Goal: Communication & Community: Answer question/provide support

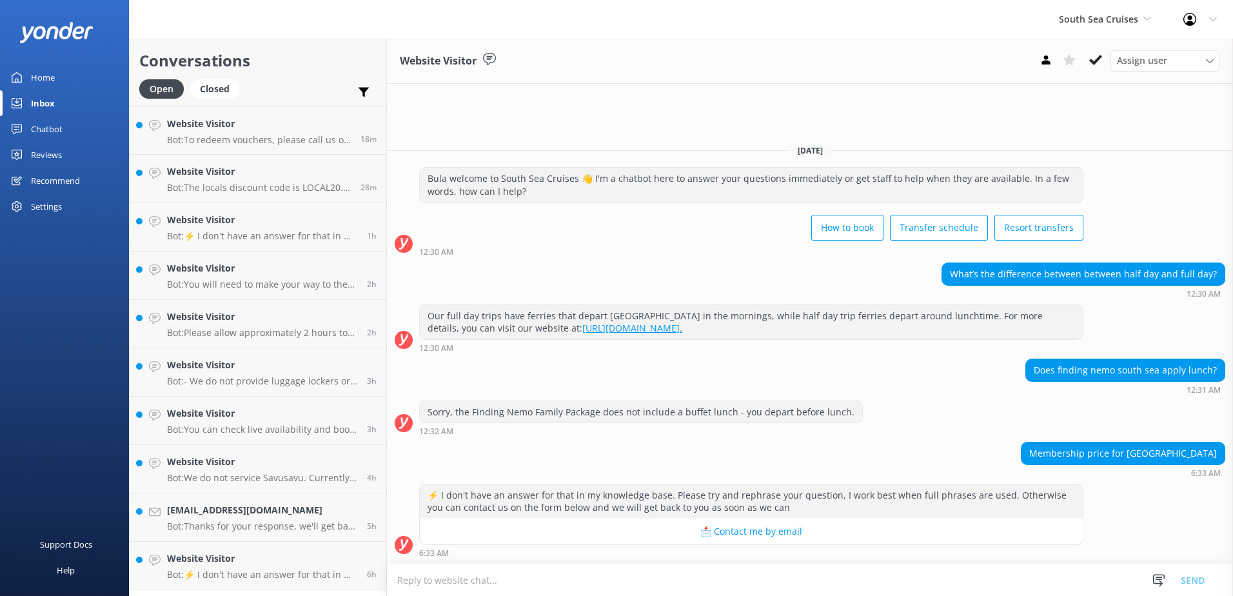
click at [547, 593] on textarea at bounding box center [810, 580] width 846 height 32
click at [444, 584] on textarea at bounding box center [810, 580] width 846 height 32
click at [457, 582] on textarea at bounding box center [810, 580] width 846 height 32
click at [1093, 63] on use at bounding box center [1096, 60] width 13 height 10
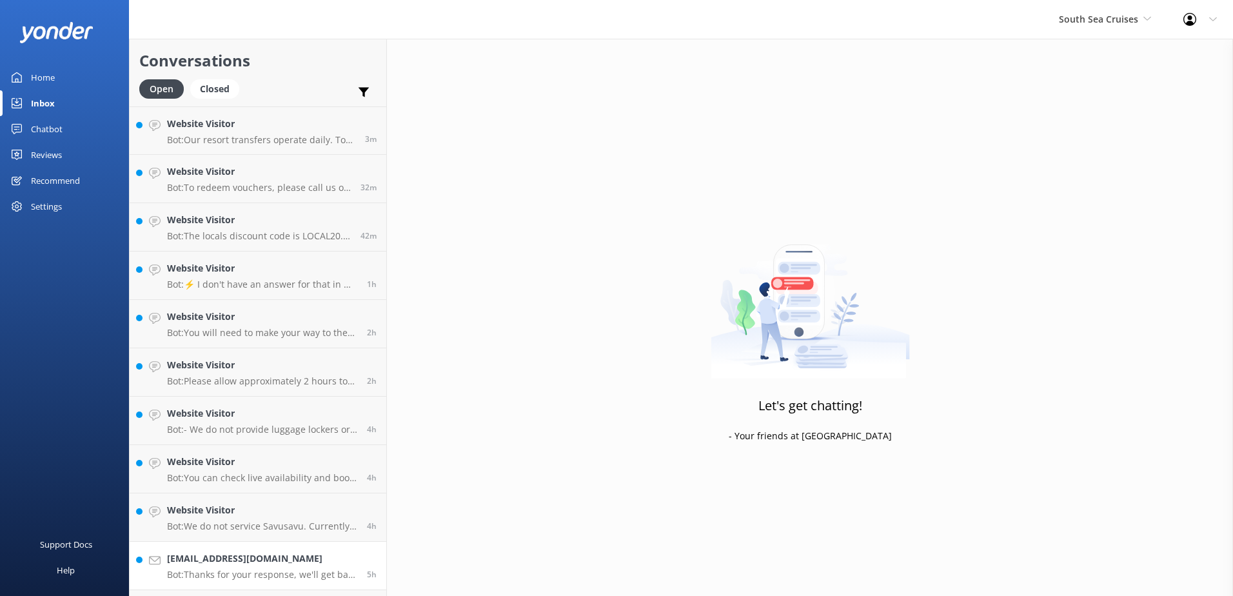
click at [308, 556] on h4 "suzannelloyd13@gmail.com" at bounding box center [262, 559] width 190 height 14
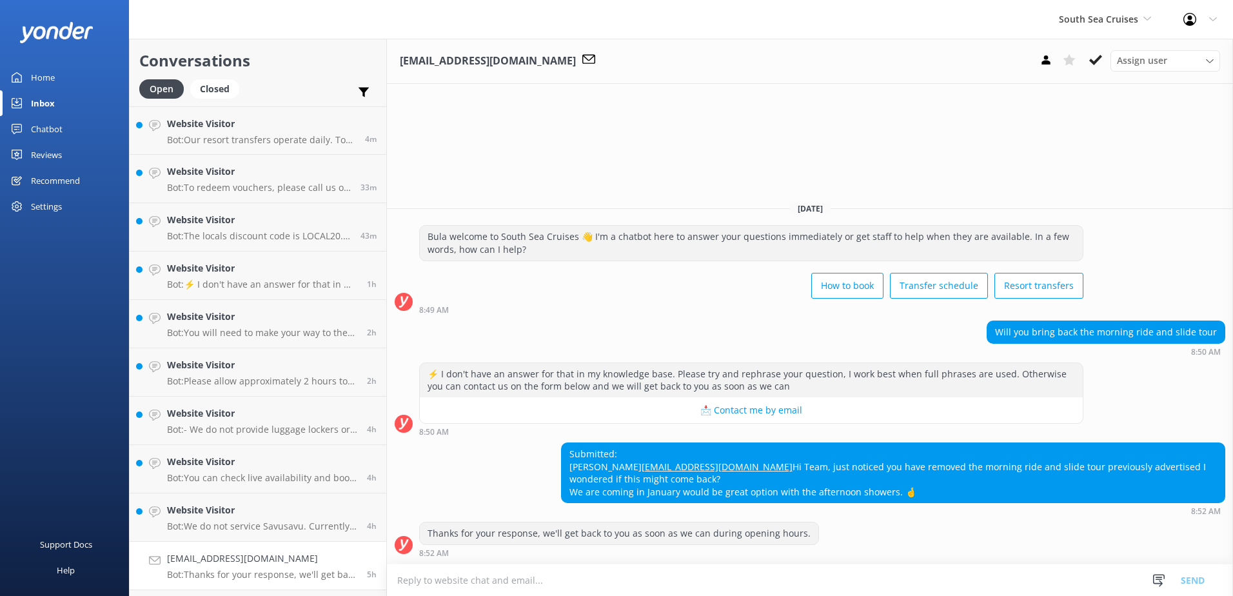
click at [439, 583] on textarea at bounding box center [810, 580] width 846 height 32
click at [1094, 57] on icon at bounding box center [1096, 60] width 13 height 13
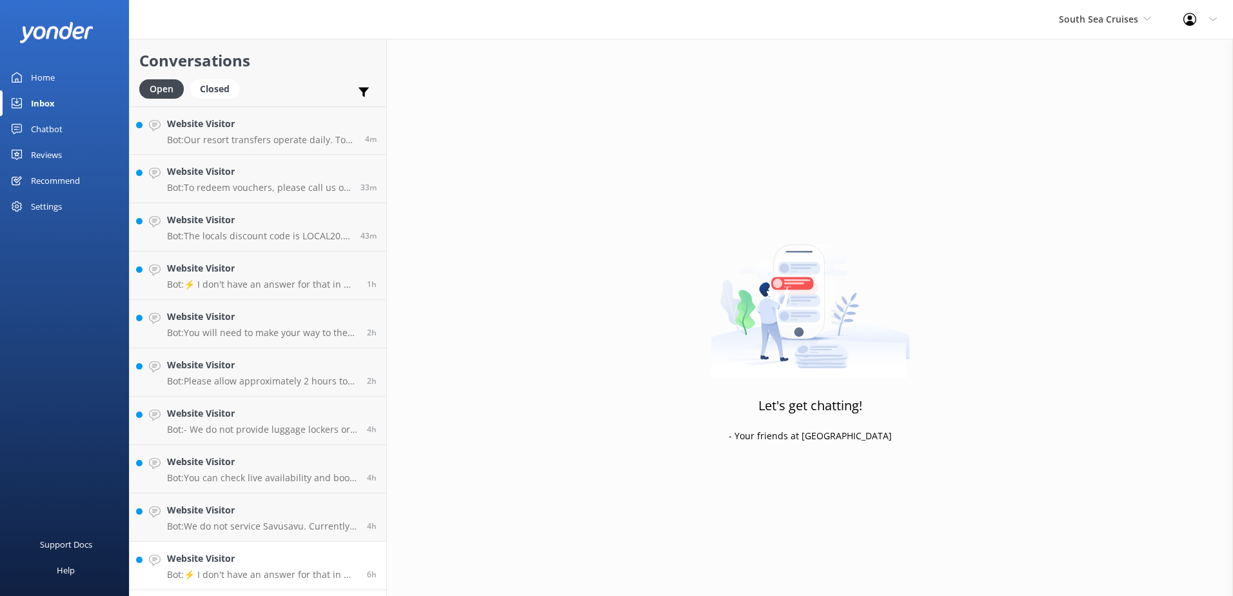
click at [315, 553] on h4 "Website Visitor" at bounding box center [262, 559] width 190 height 14
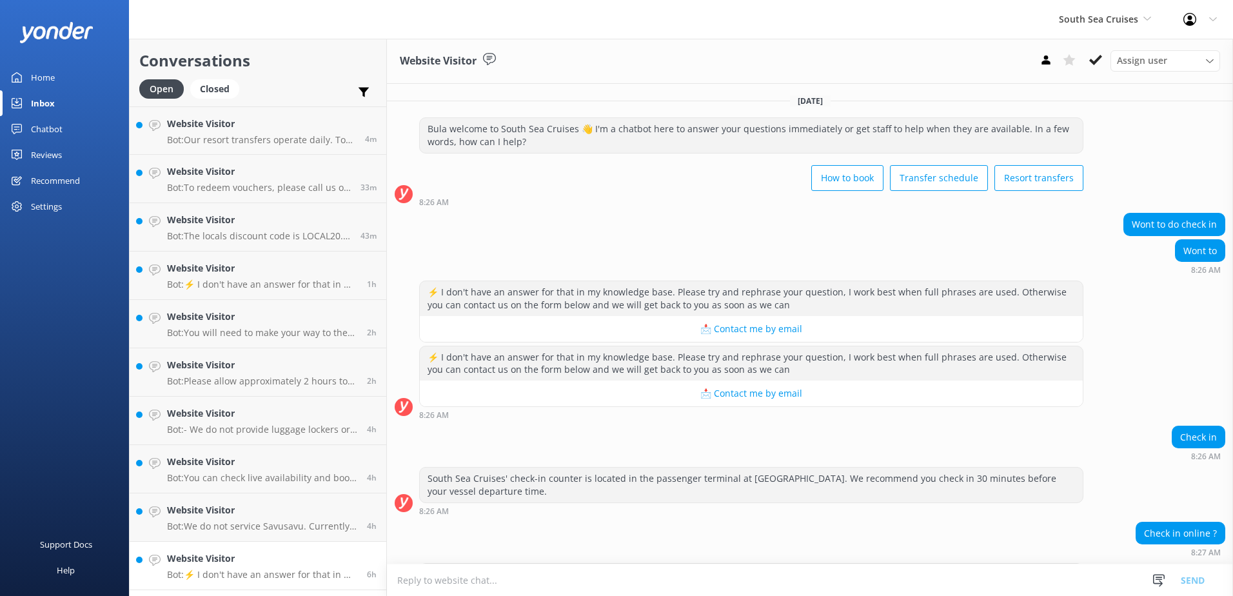
scroll to position [79, 0]
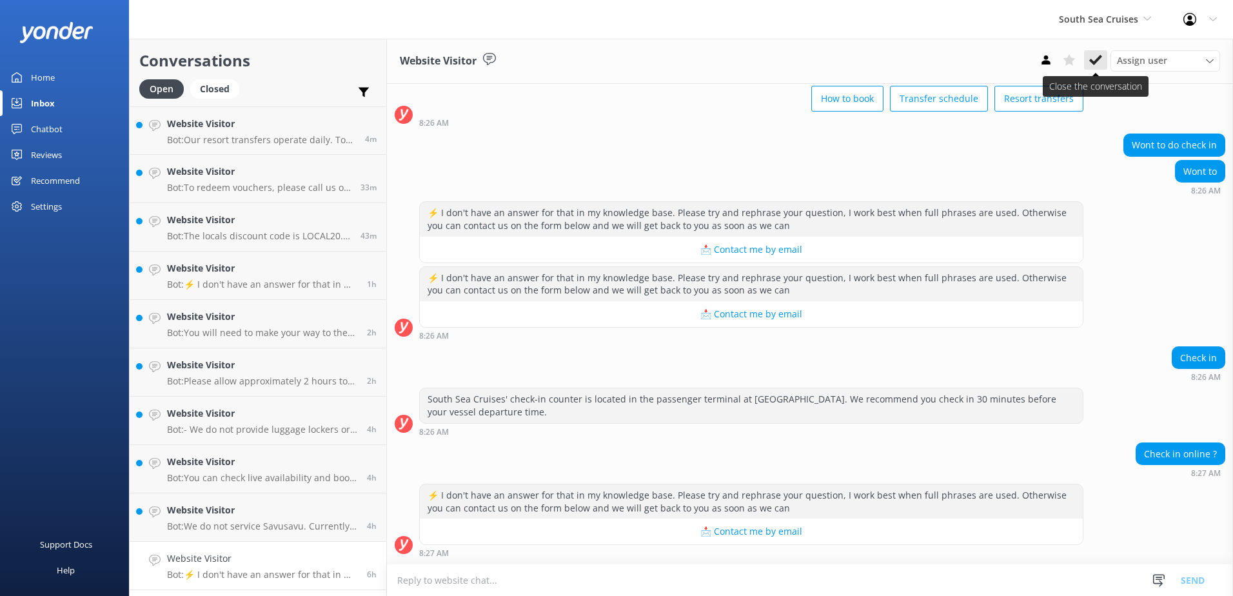
click at [1097, 55] on icon at bounding box center [1096, 60] width 13 height 13
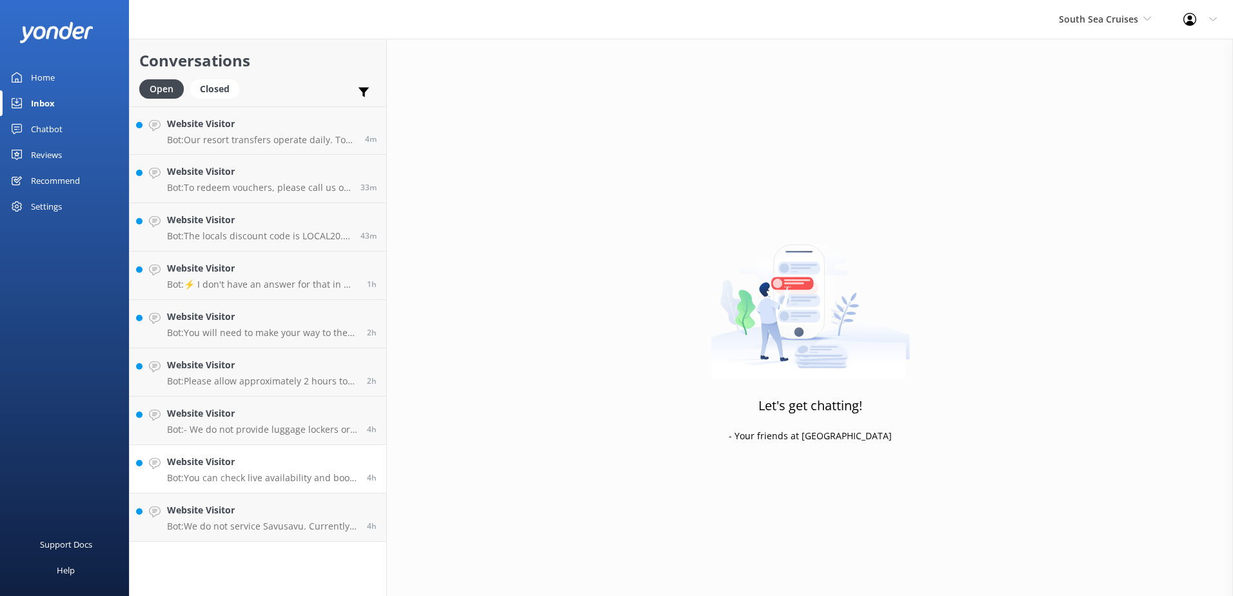
click at [320, 493] on div "Website Visitor Bot: Our resort transfers operate daily. To view the resort tra…" at bounding box center [258, 323] width 257 height 435
click at [276, 503] on h4 "Website Visitor" at bounding box center [262, 510] width 190 height 14
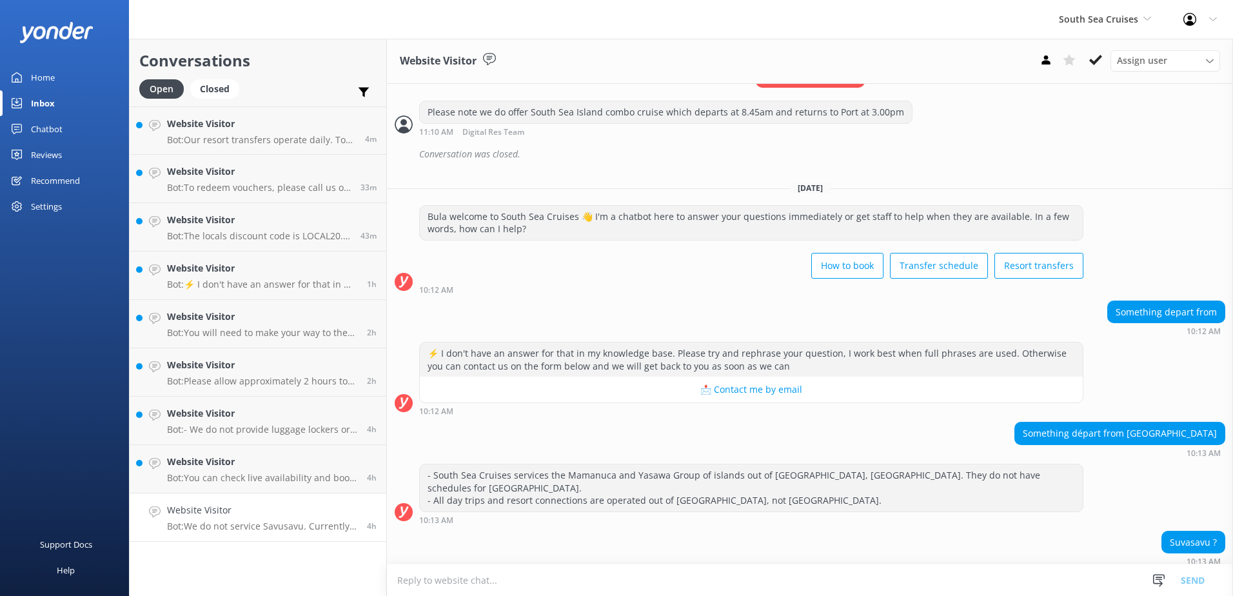
scroll to position [1325, 0]
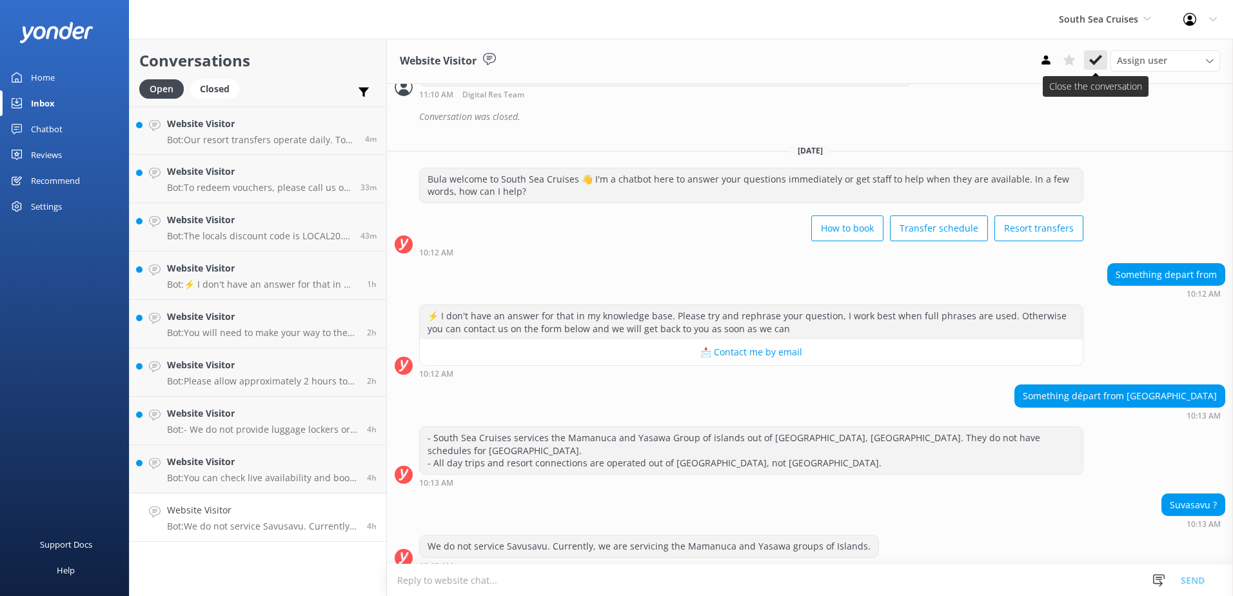
click at [1094, 57] on icon at bounding box center [1096, 60] width 13 height 13
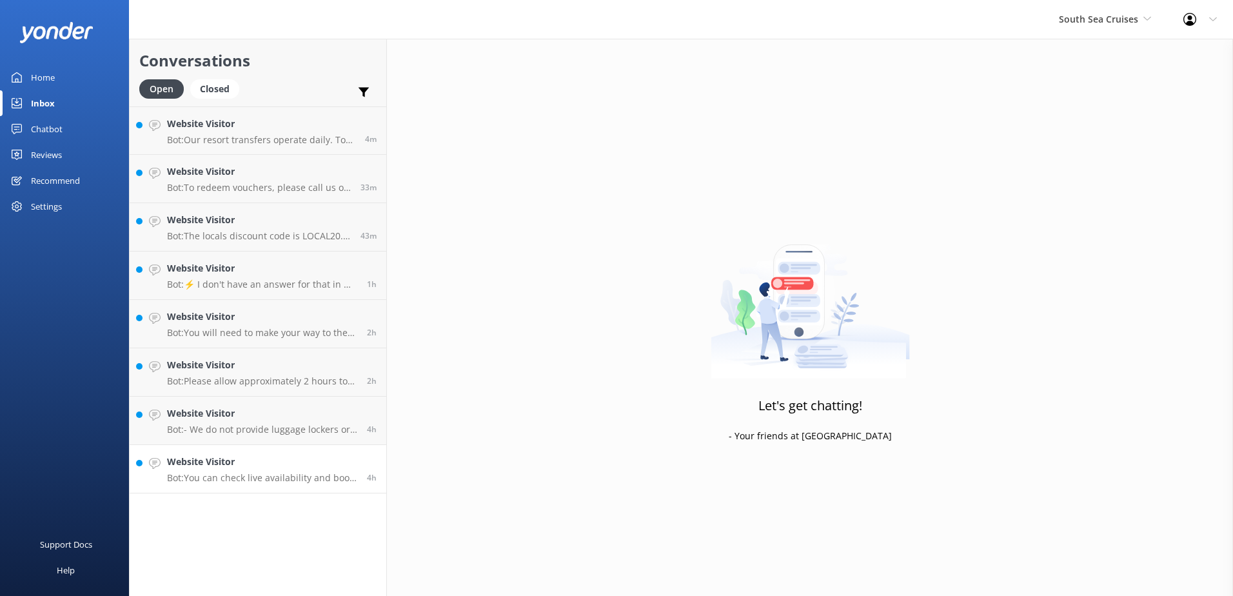
click at [331, 463] on h4 "Website Visitor" at bounding box center [262, 462] width 190 height 14
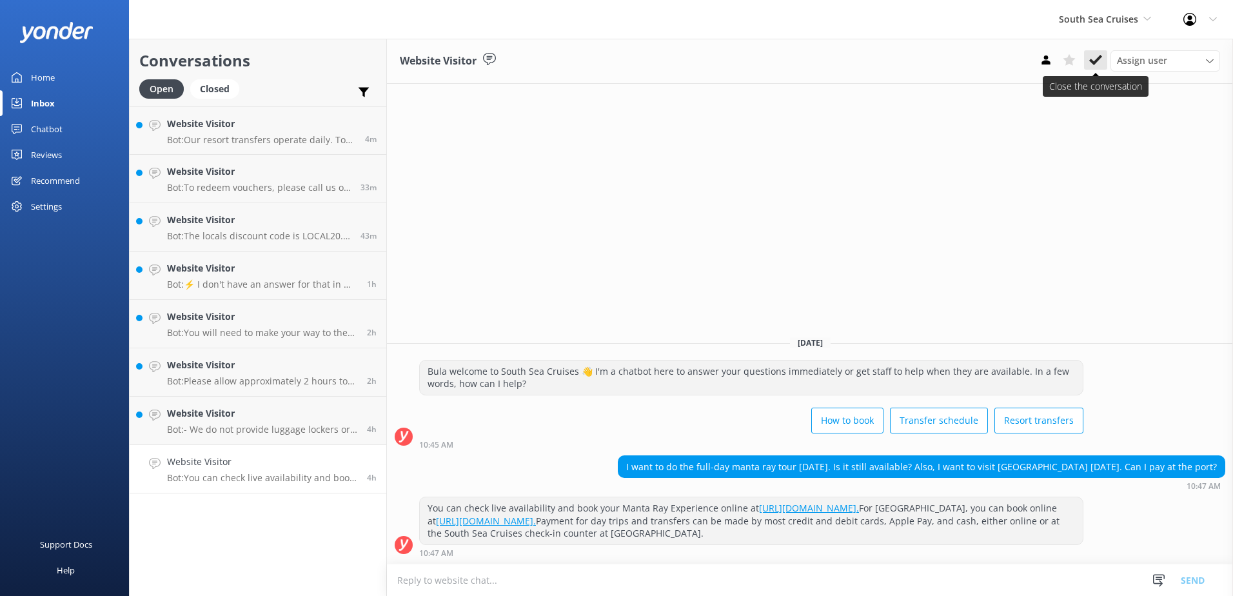
click at [1092, 58] on icon at bounding box center [1096, 60] width 13 height 13
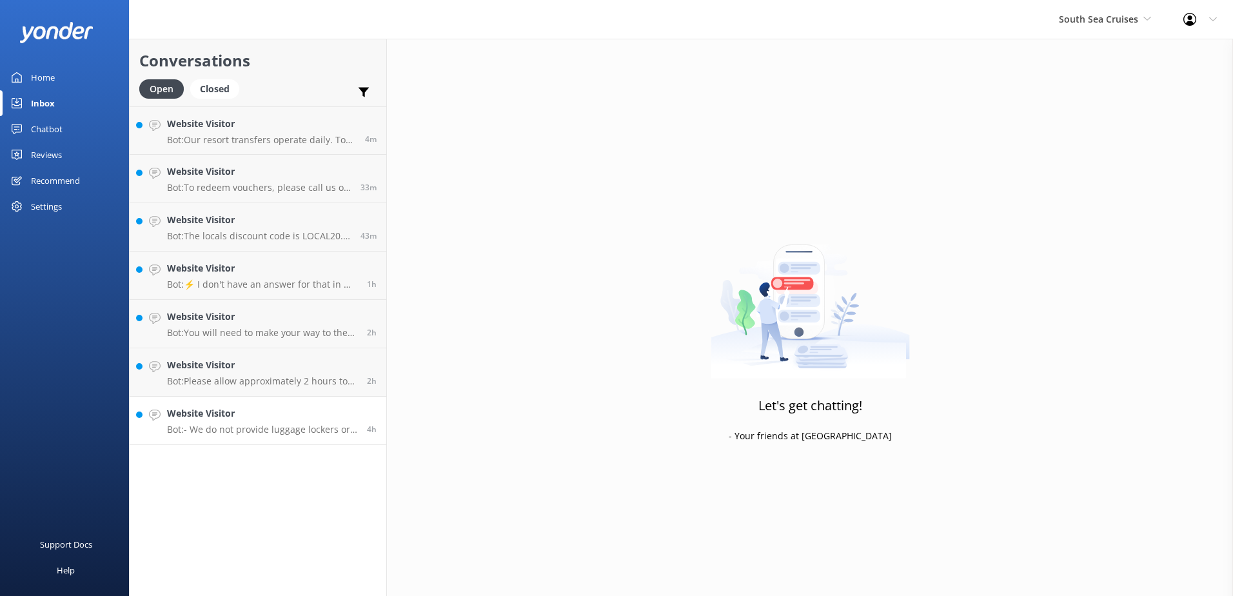
click at [324, 408] on h4 "Website Visitor" at bounding box center [262, 413] width 190 height 14
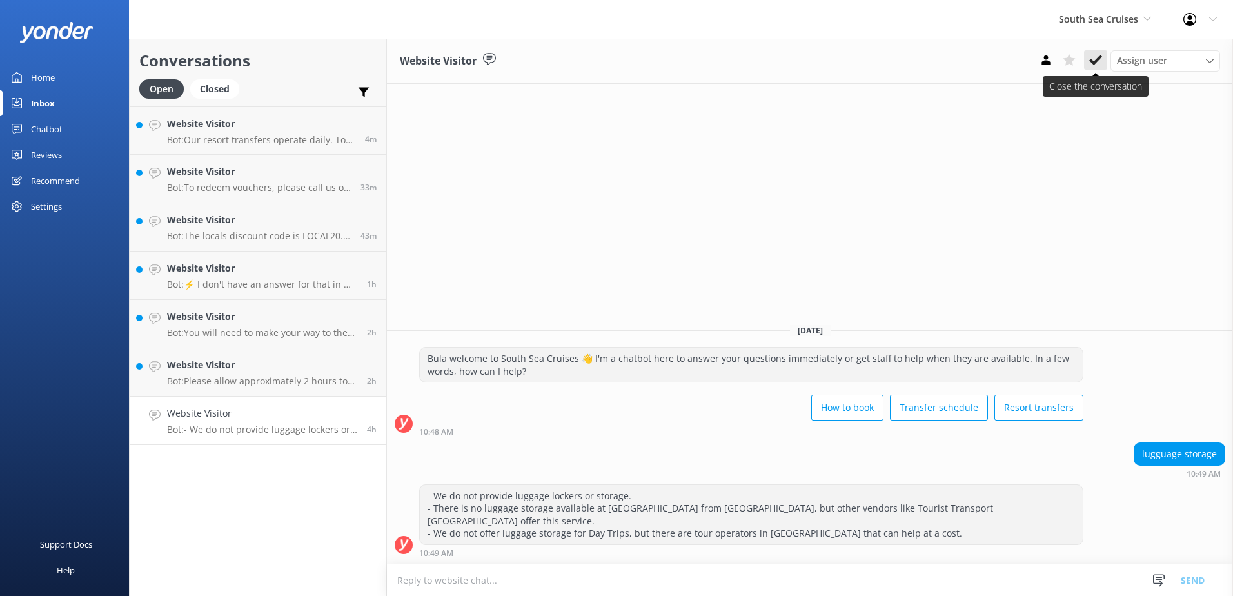
click at [1091, 52] on button at bounding box center [1095, 59] width 23 height 19
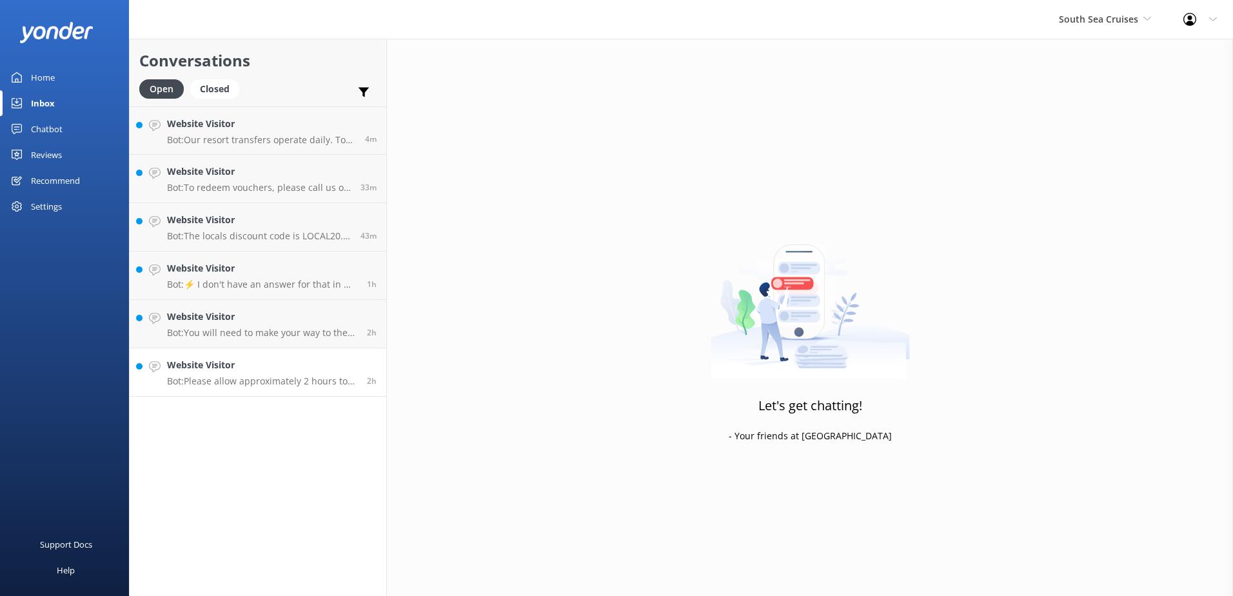
click at [336, 369] on h4 "Website Visitor" at bounding box center [262, 365] width 190 height 14
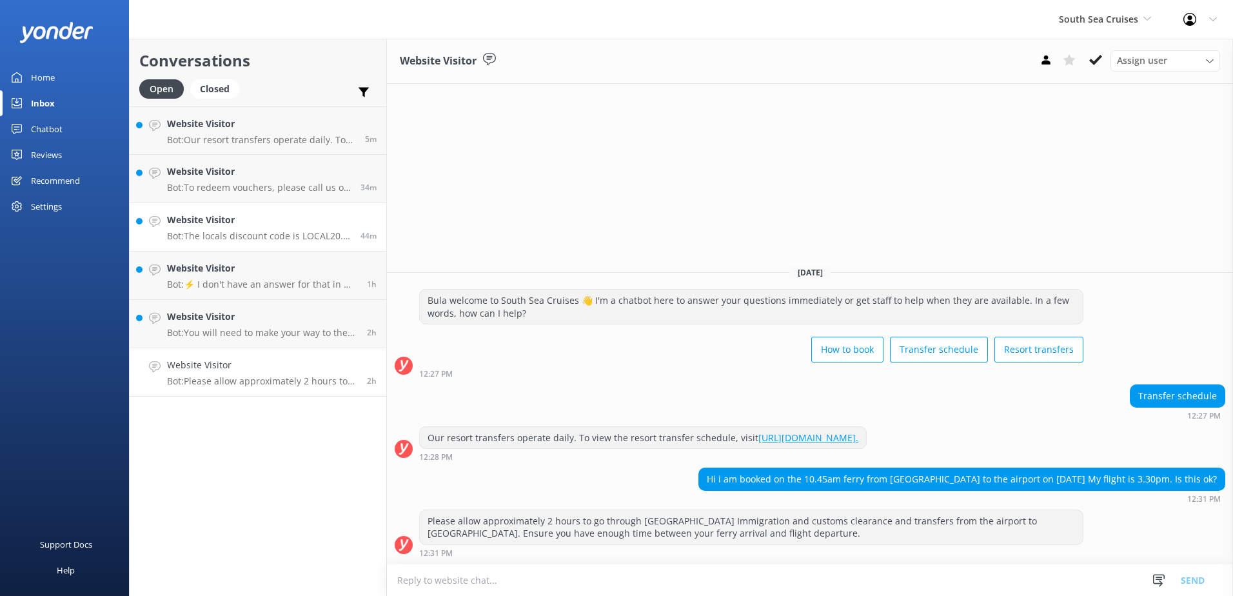
click at [340, 226] on h4 "Website Visitor" at bounding box center [259, 220] width 184 height 14
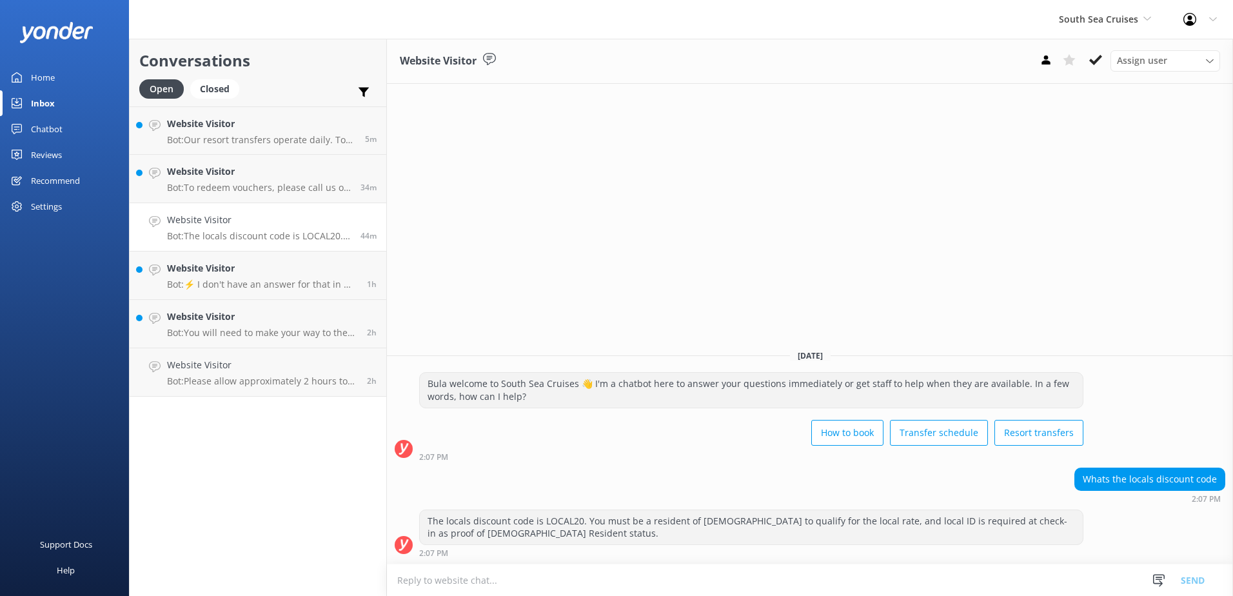
drag, startPoint x: 1097, startPoint y: 56, endPoint x: 1086, endPoint y: 57, distance: 11.0
click at [1097, 55] on icon at bounding box center [1096, 60] width 13 height 13
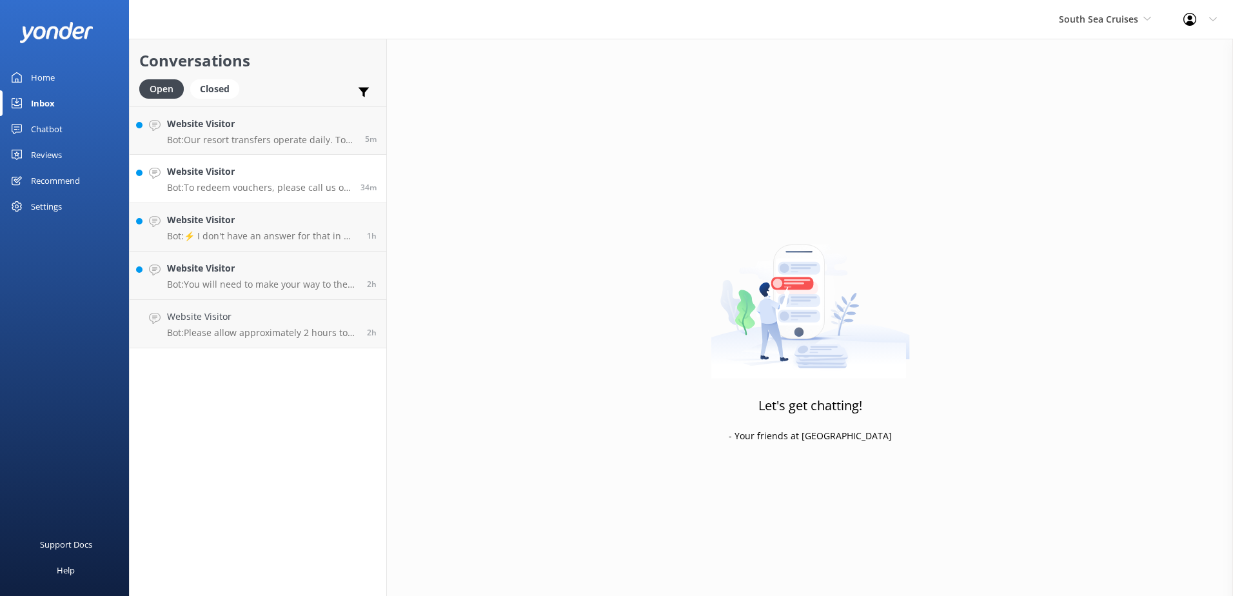
click at [345, 172] on h4 "Website Visitor" at bounding box center [259, 171] width 184 height 14
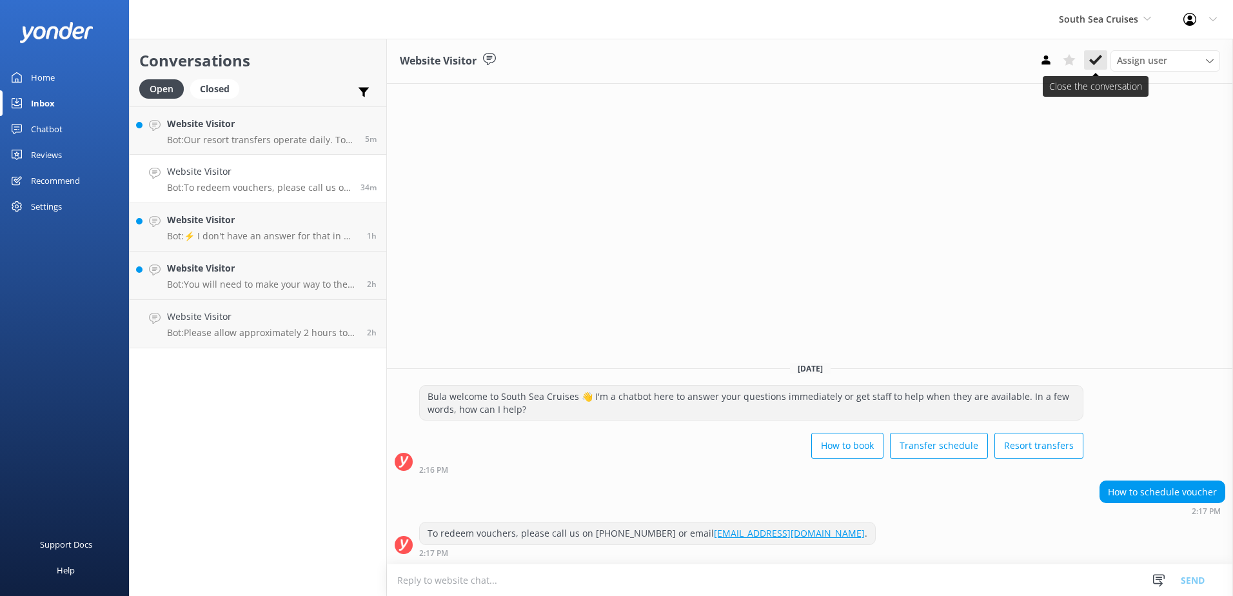
click at [1092, 61] on use at bounding box center [1096, 60] width 13 height 10
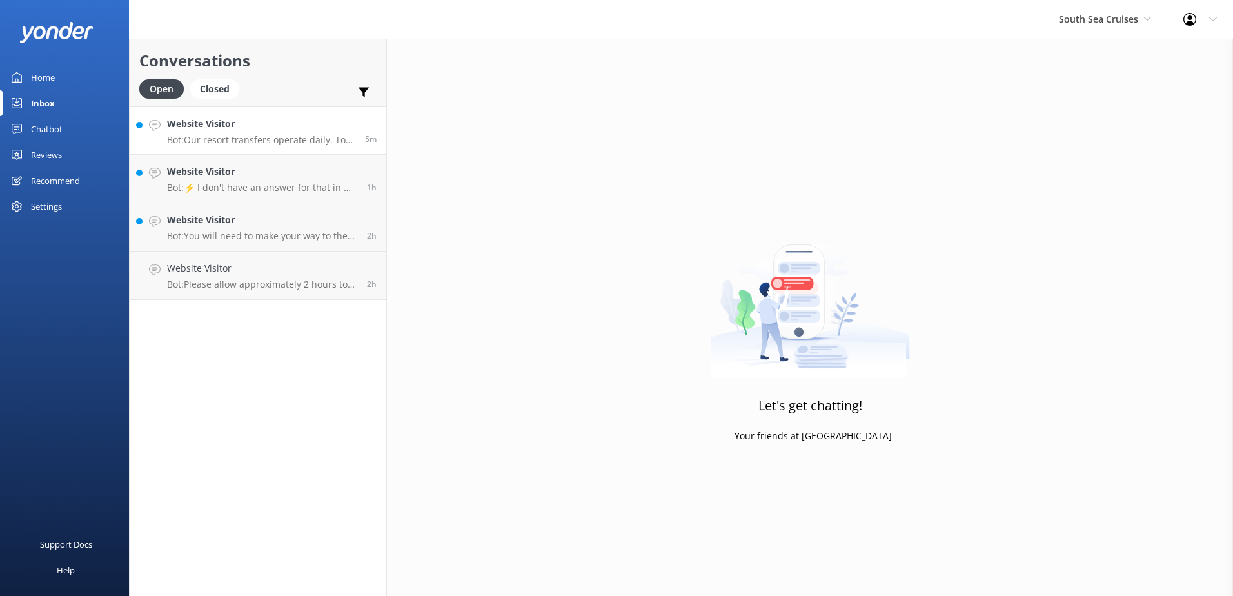
click at [234, 114] on link "Website Visitor Bot: Our resort transfers operate daily. To view the resort tra…" at bounding box center [258, 130] width 257 height 48
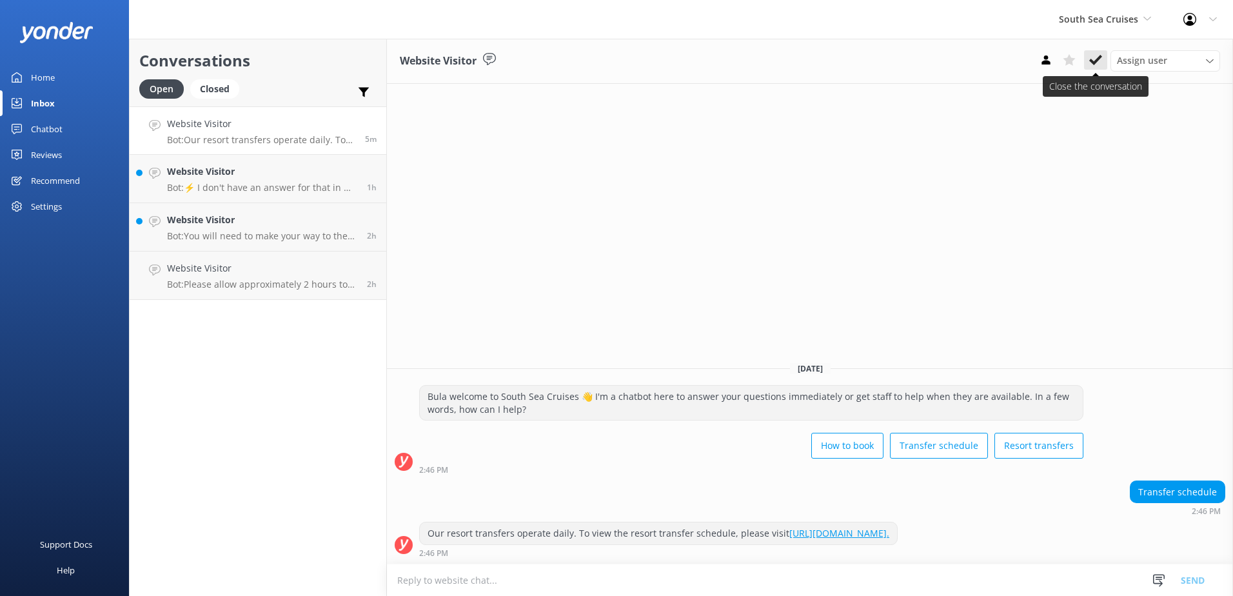
click at [1095, 57] on icon at bounding box center [1096, 60] width 13 height 13
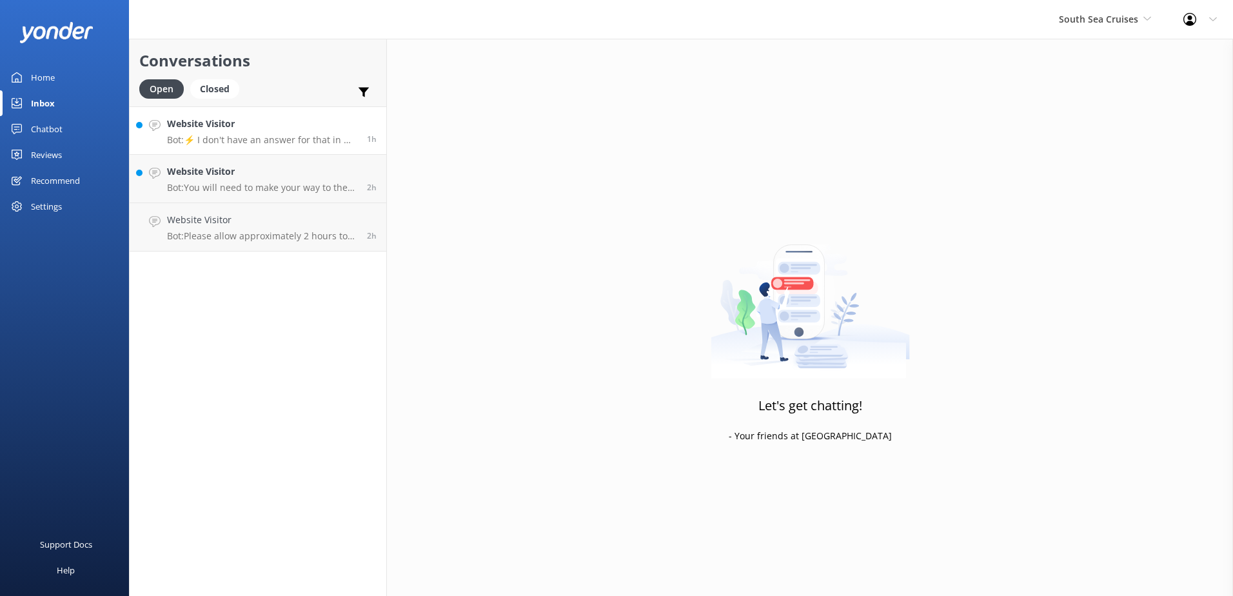
click at [319, 143] on p "Bot: ⚡ I don't have an answer for that in my knowledge base. Please try and rep…" at bounding box center [262, 140] width 190 height 12
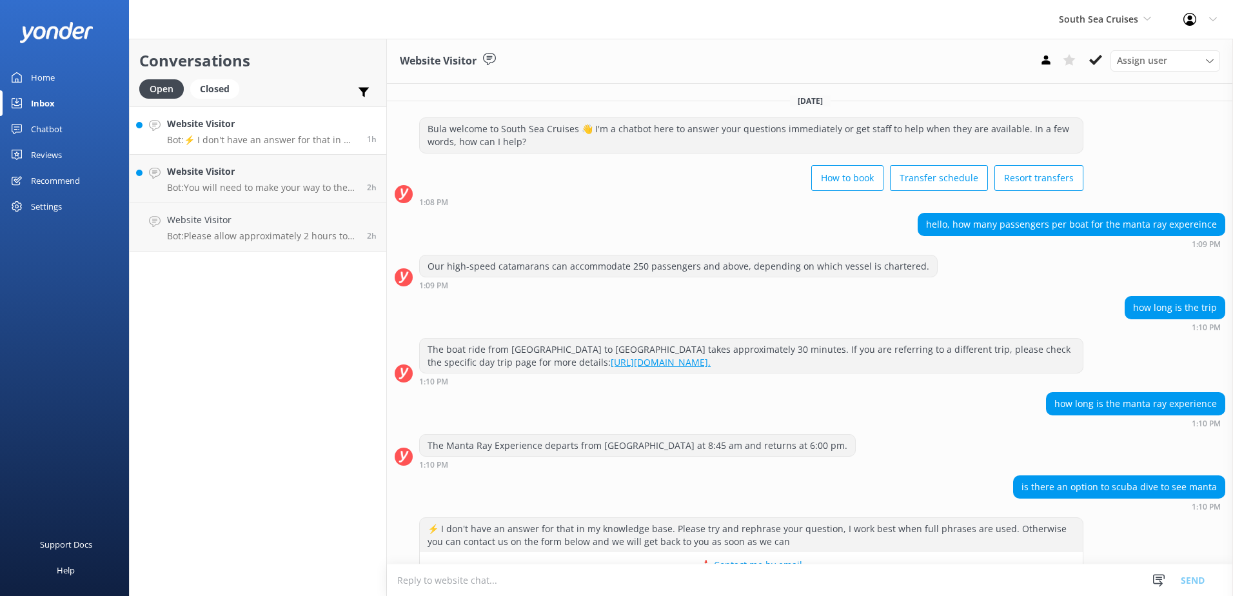
scroll to position [34, 0]
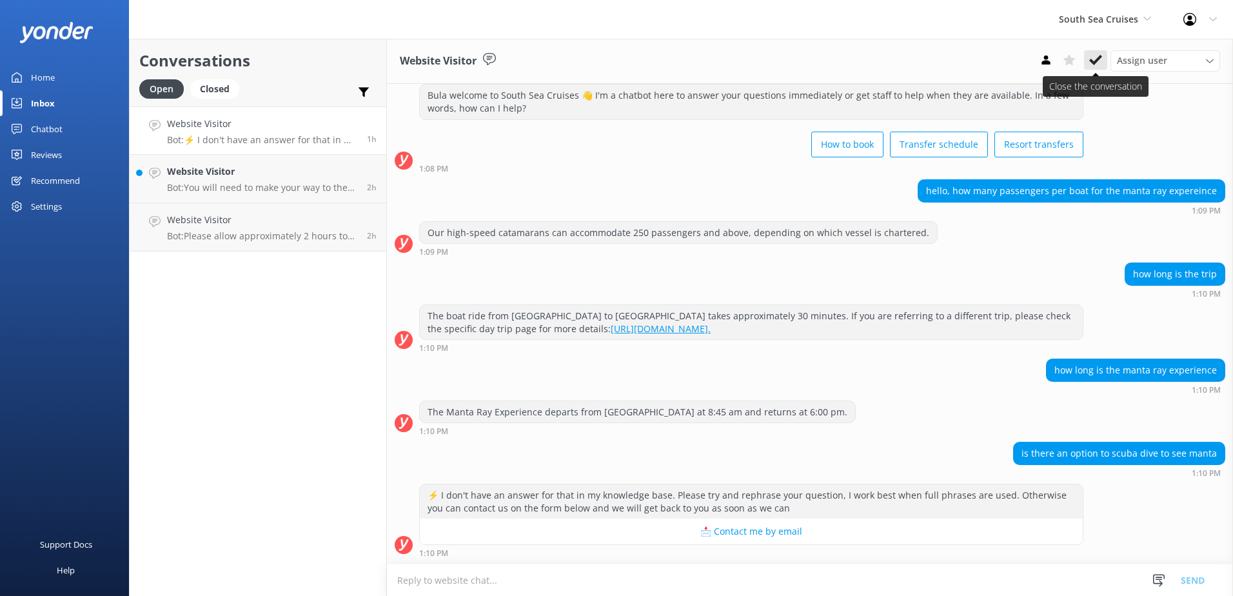
click at [1096, 58] on icon at bounding box center [1096, 60] width 13 height 13
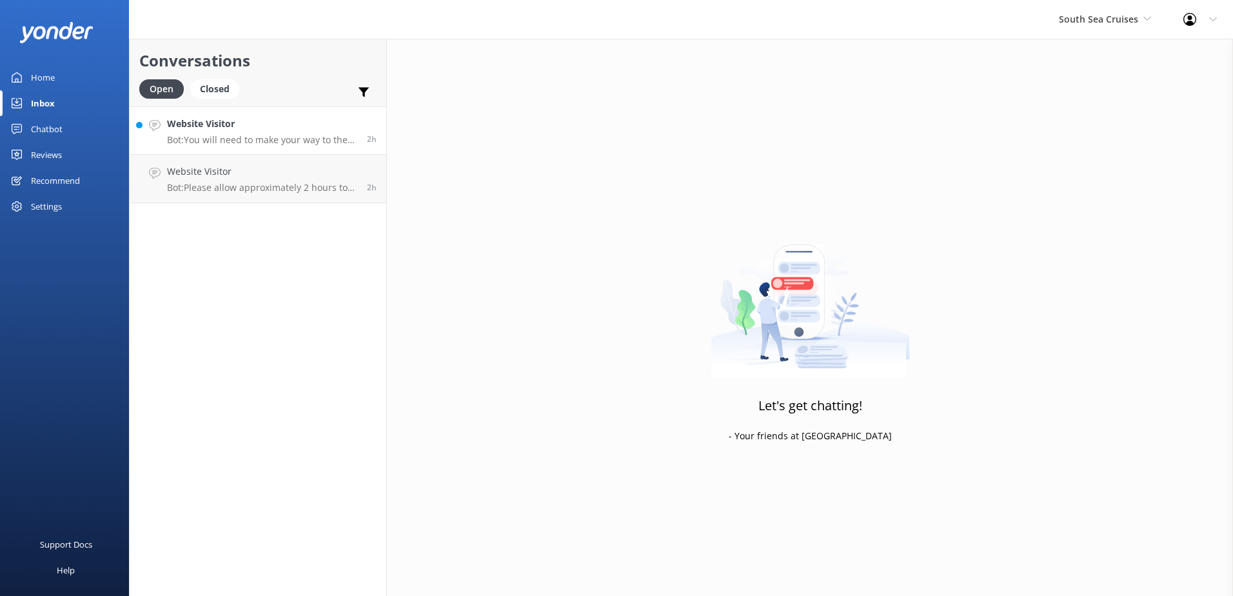
drag, startPoint x: 278, startPoint y: 115, endPoint x: 286, endPoint y: 115, distance: 7.8
click at [286, 115] on link "Website Visitor Bot: You will need to make your way to the nearest resort liste…" at bounding box center [258, 130] width 257 height 48
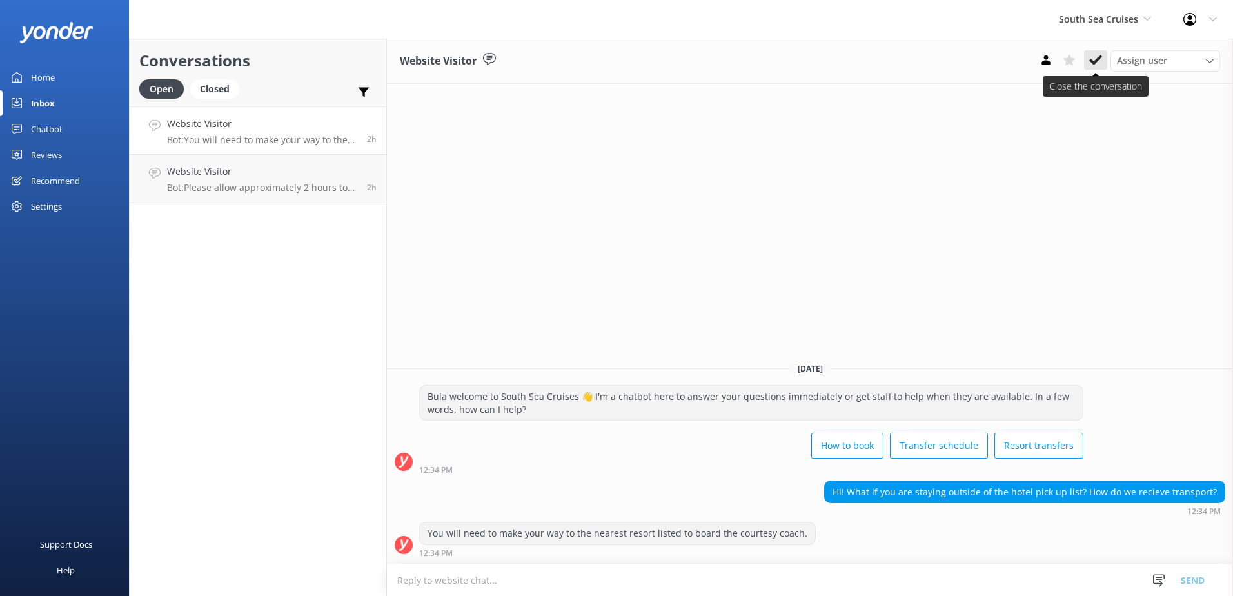
click at [1092, 63] on use at bounding box center [1096, 60] width 13 height 10
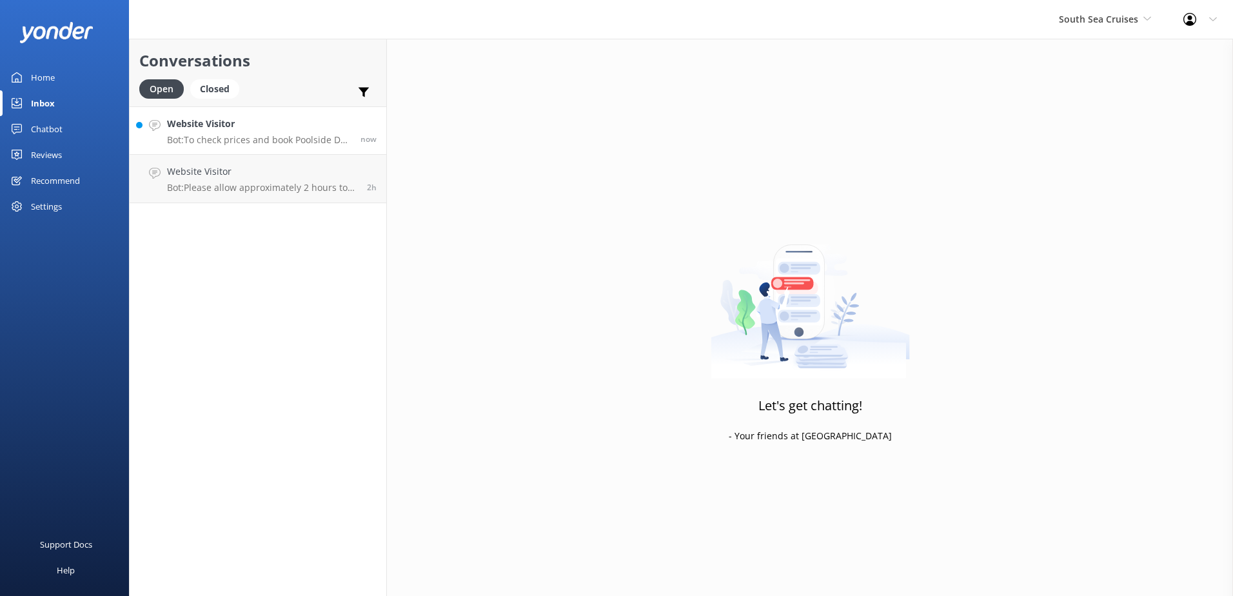
click at [339, 126] on h4 "Website Visitor" at bounding box center [259, 124] width 184 height 14
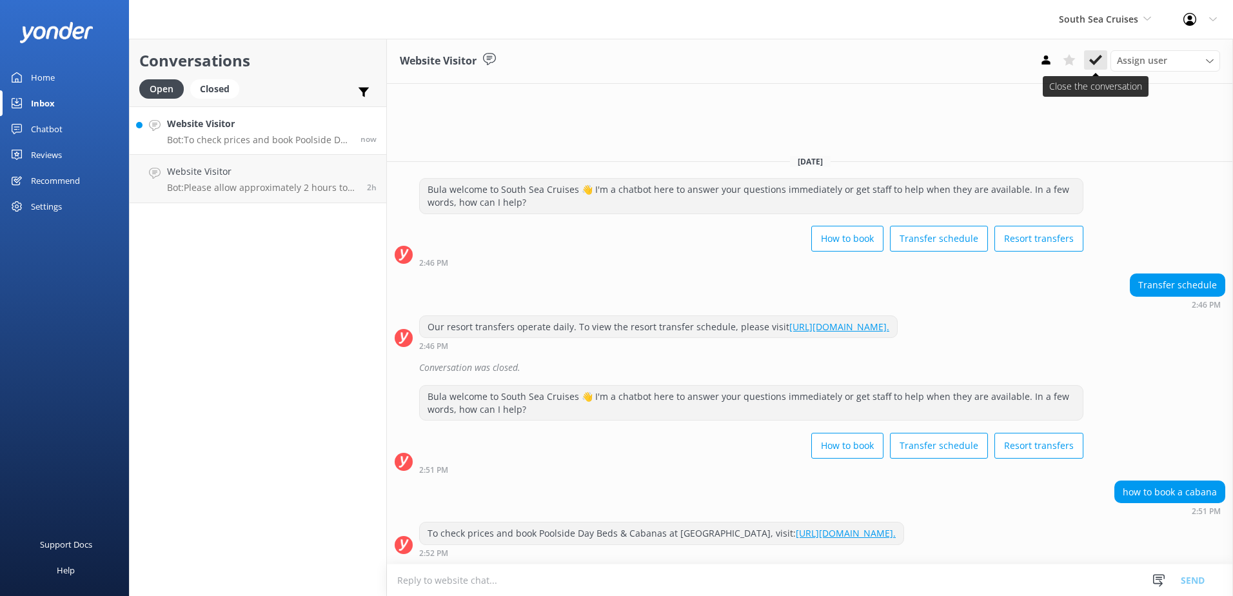
click at [1092, 57] on icon at bounding box center [1096, 60] width 13 height 13
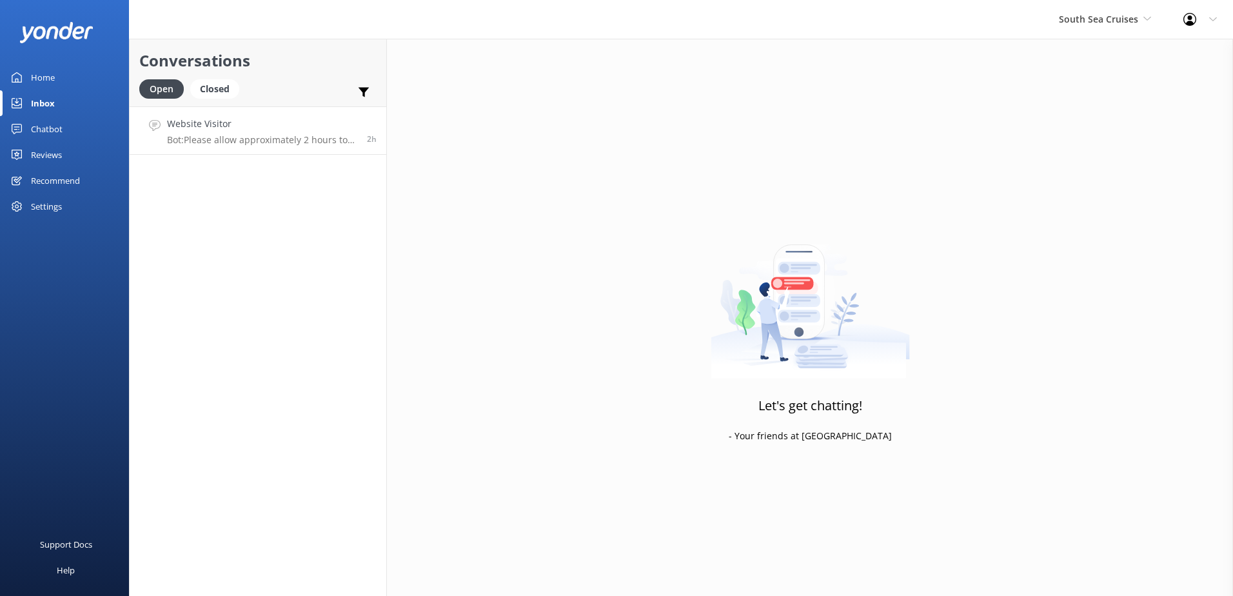
click at [332, 126] on h4 "Website Visitor" at bounding box center [262, 124] width 190 height 14
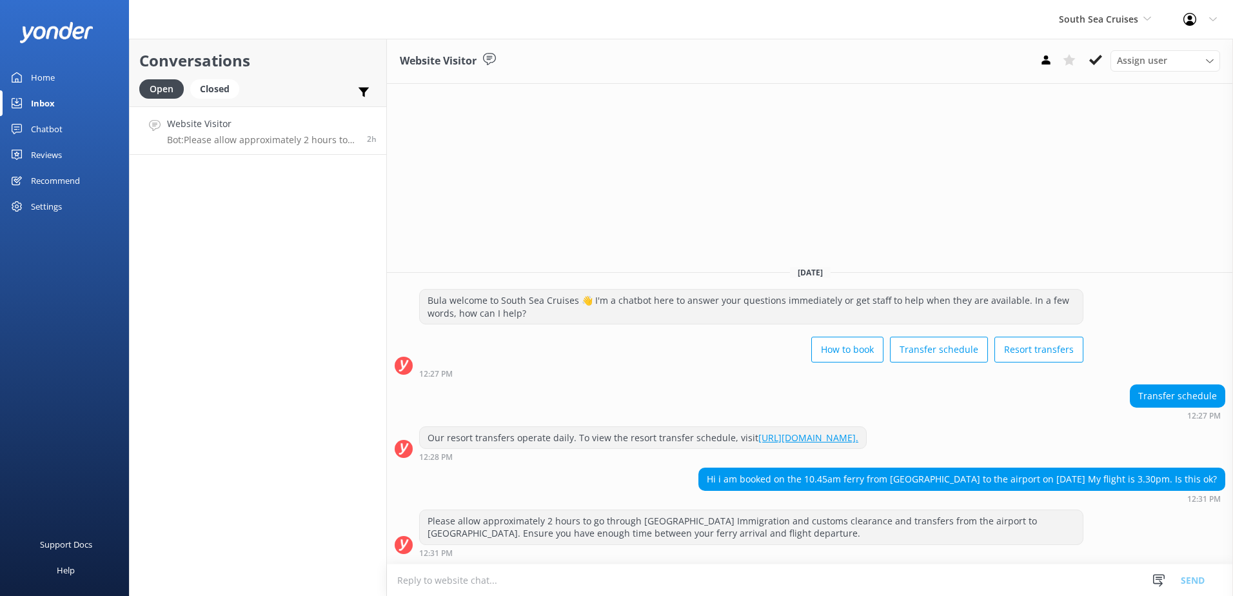
click at [41, 126] on div "Chatbot" at bounding box center [47, 129] width 32 height 26
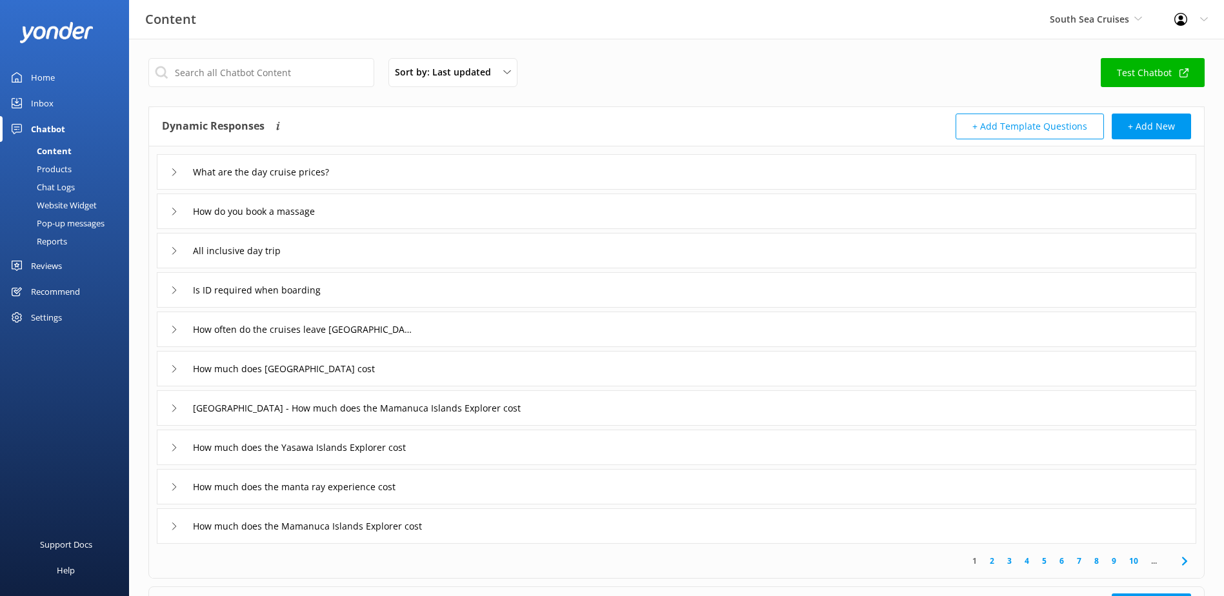
click at [54, 188] on div "Chat Logs" at bounding box center [41, 187] width 67 height 18
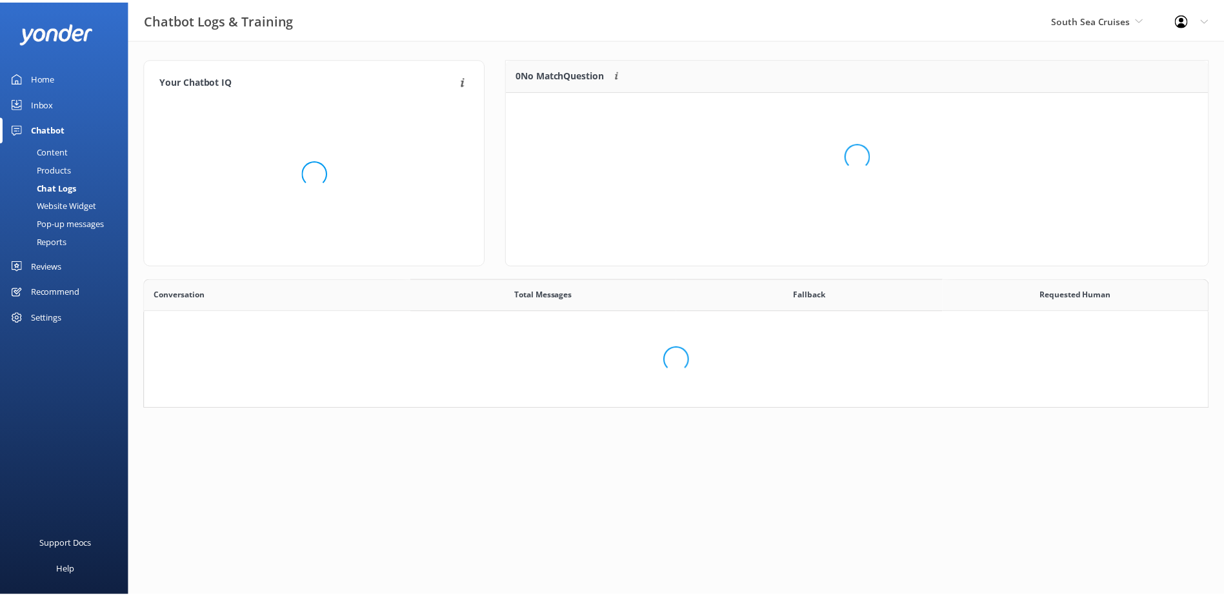
scroll to position [443, 1053]
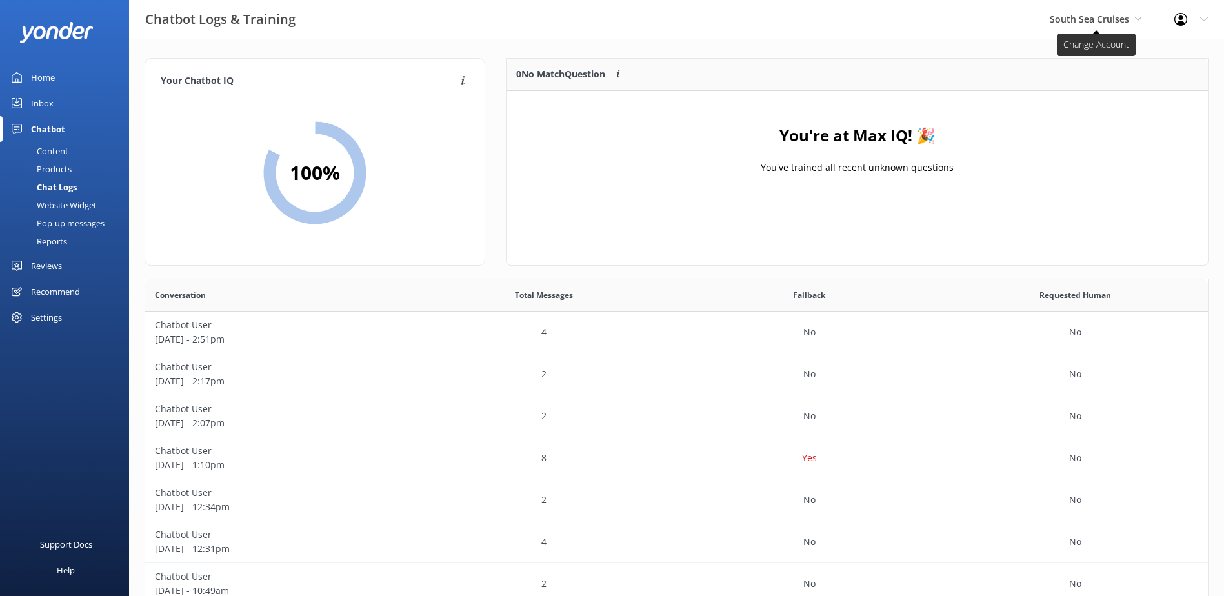
click at [1100, 15] on span "South Sea Cruises" at bounding box center [1089, 19] width 79 height 12
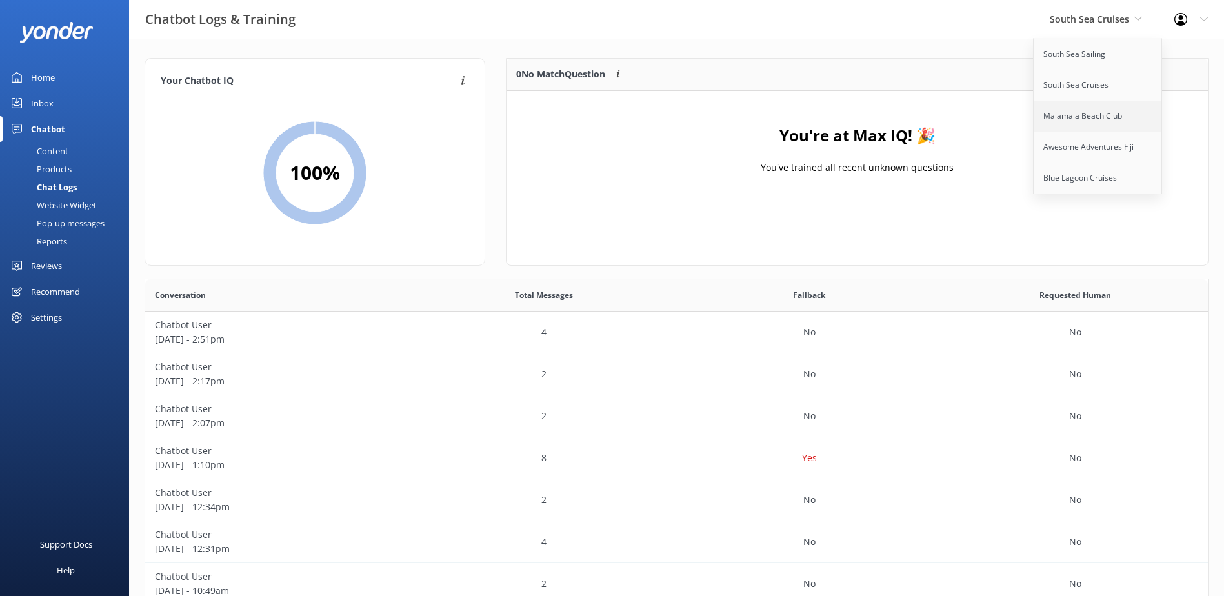
click at [1106, 110] on link "Malamala Beach Club" at bounding box center [1097, 116] width 129 height 31
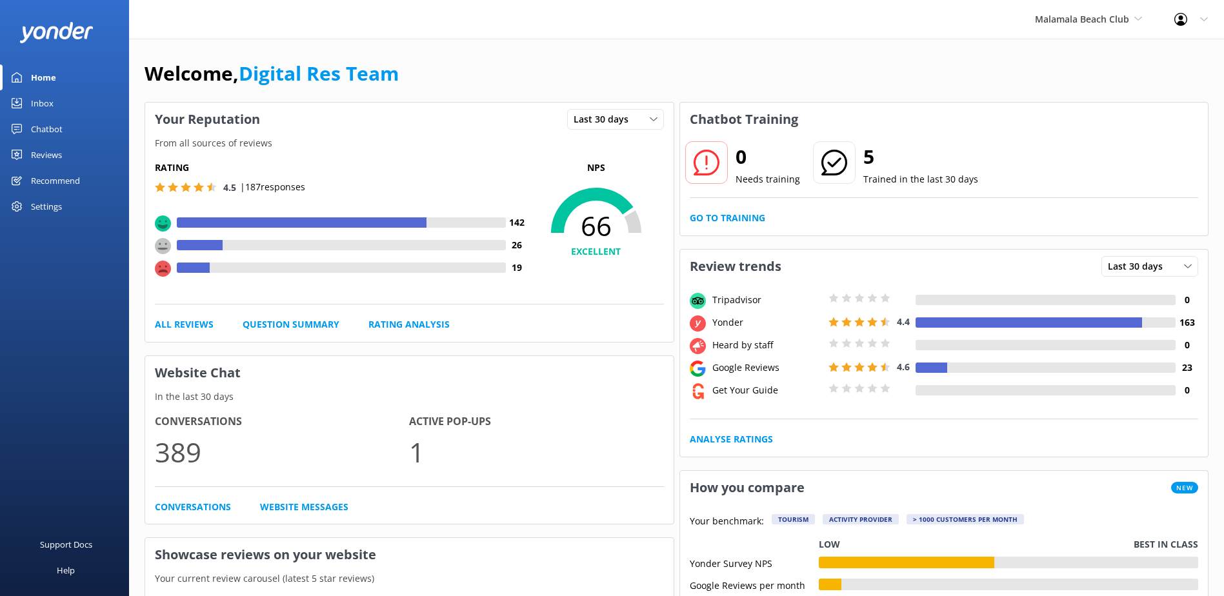
click at [50, 126] on div "Chatbot" at bounding box center [47, 129] width 32 height 26
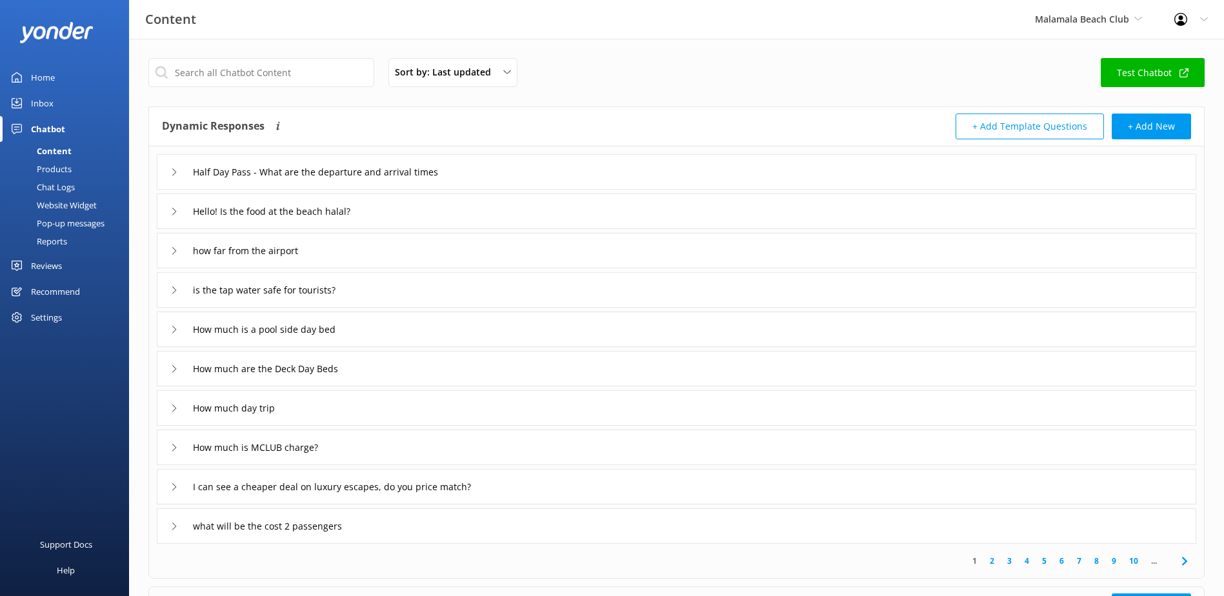
click at [59, 187] on div "Chat Logs" at bounding box center [41, 187] width 67 height 18
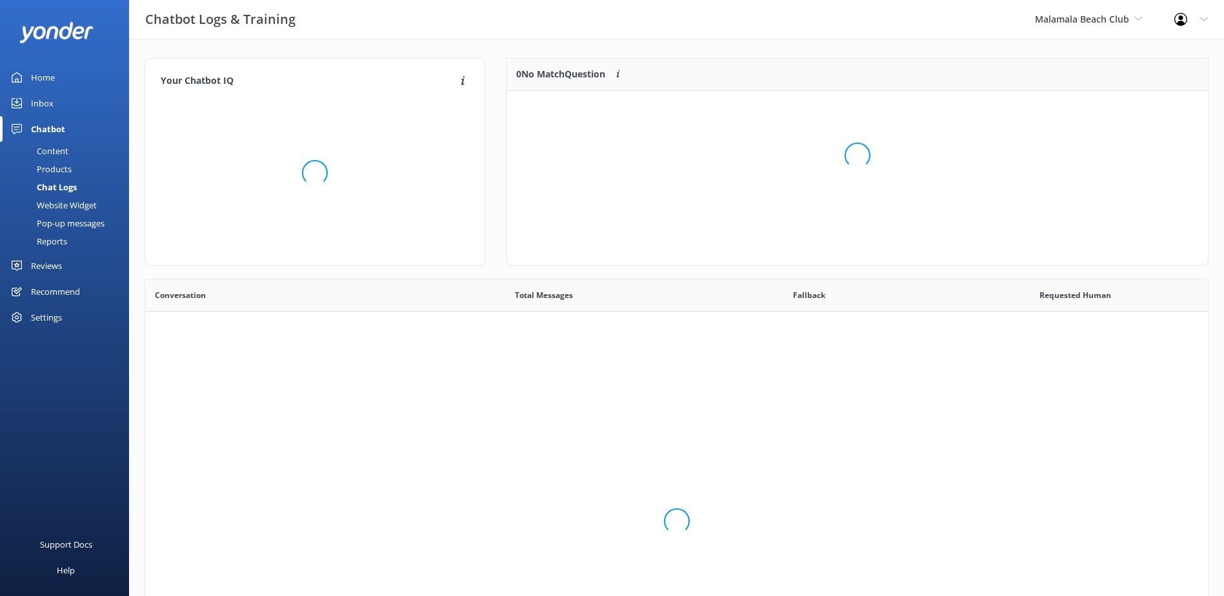
scroll to position [443, 1053]
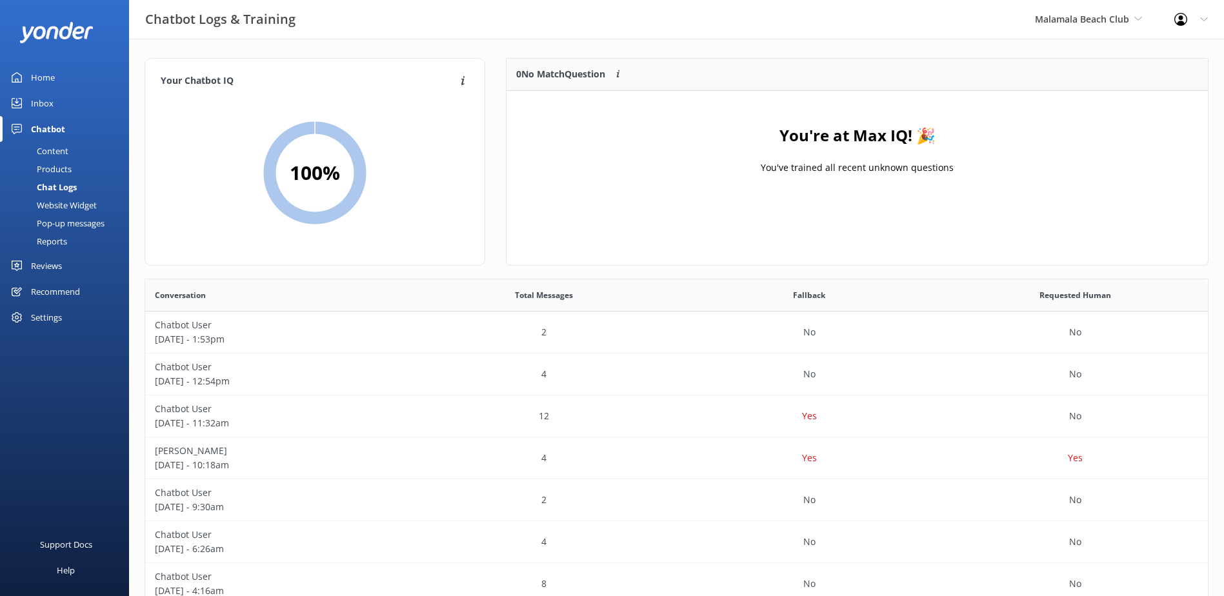
click at [54, 99] on link "Inbox" at bounding box center [64, 103] width 129 height 26
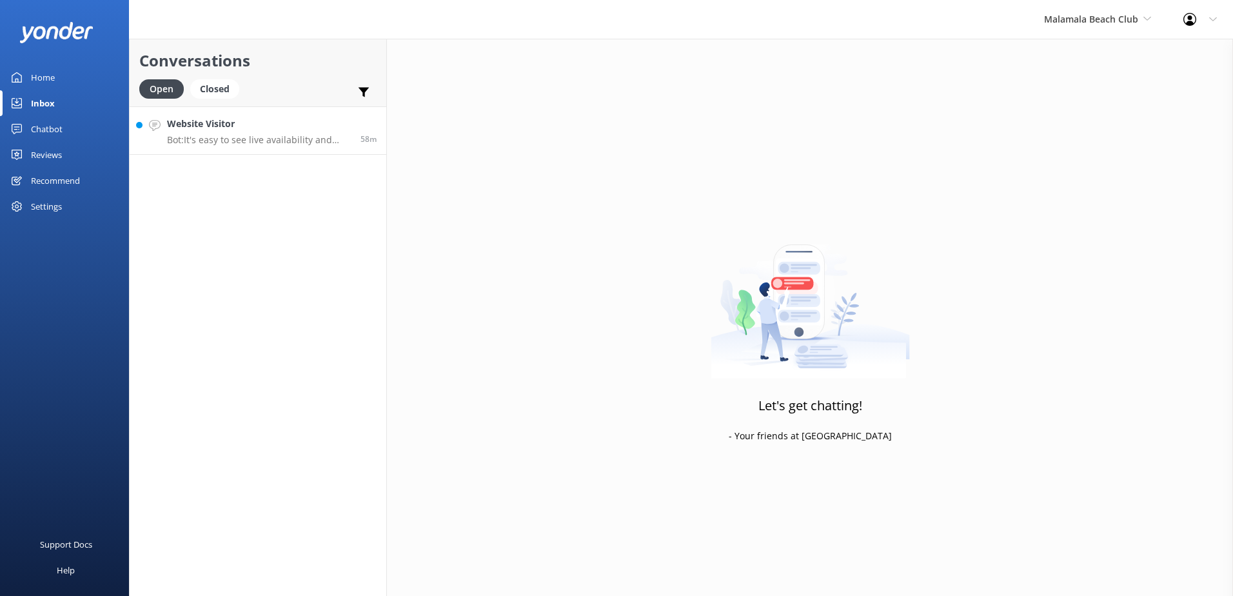
click at [348, 110] on link "Website Visitor Bot: It's easy to see live availability and book online at http…" at bounding box center [258, 130] width 257 height 48
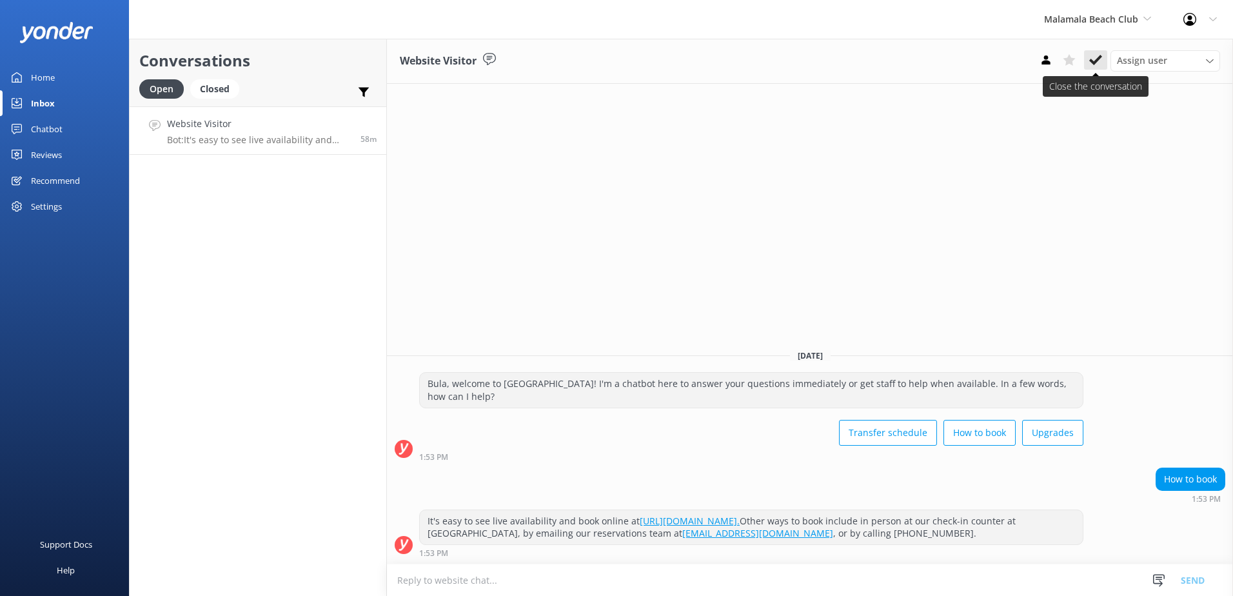
click at [1098, 55] on icon at bounding box center [1096, 60] width 13 height 13
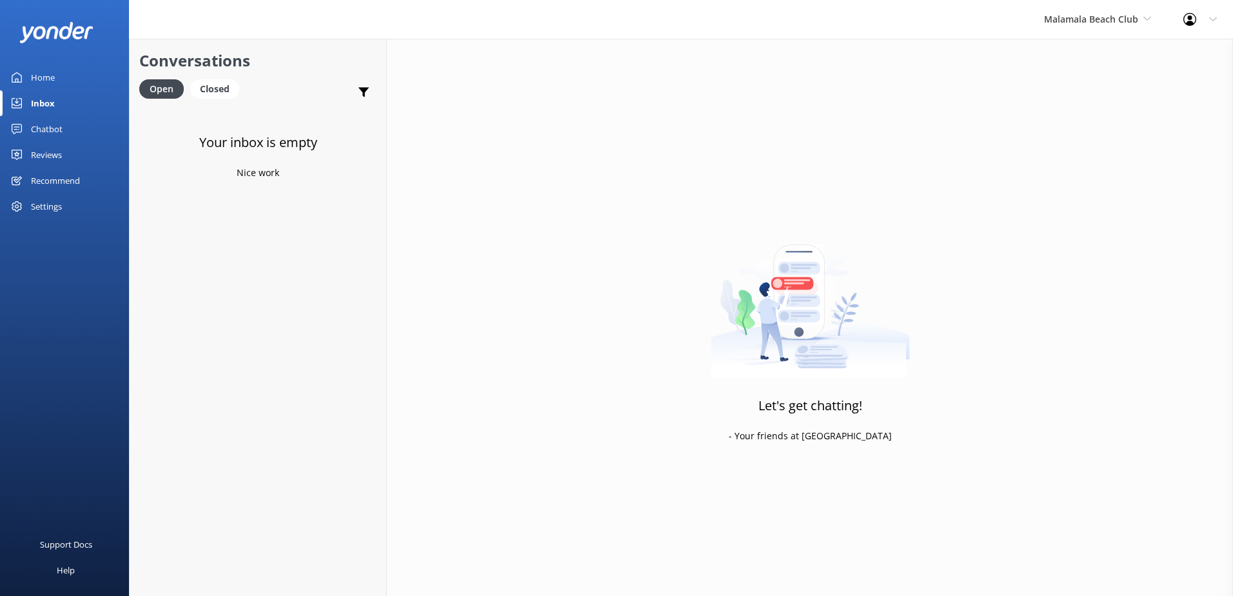
click at [1133, 11] on div "Malamala Beach Club South Sea Sailing South Sea Cruises Malamala Beach Club Awe…" at bounding box center [1097, 19] width 139 height 39
click at [1084, 149] on link "Awesome Adventures Fiji" at bounding box center [1092, 147] width 129 height 31
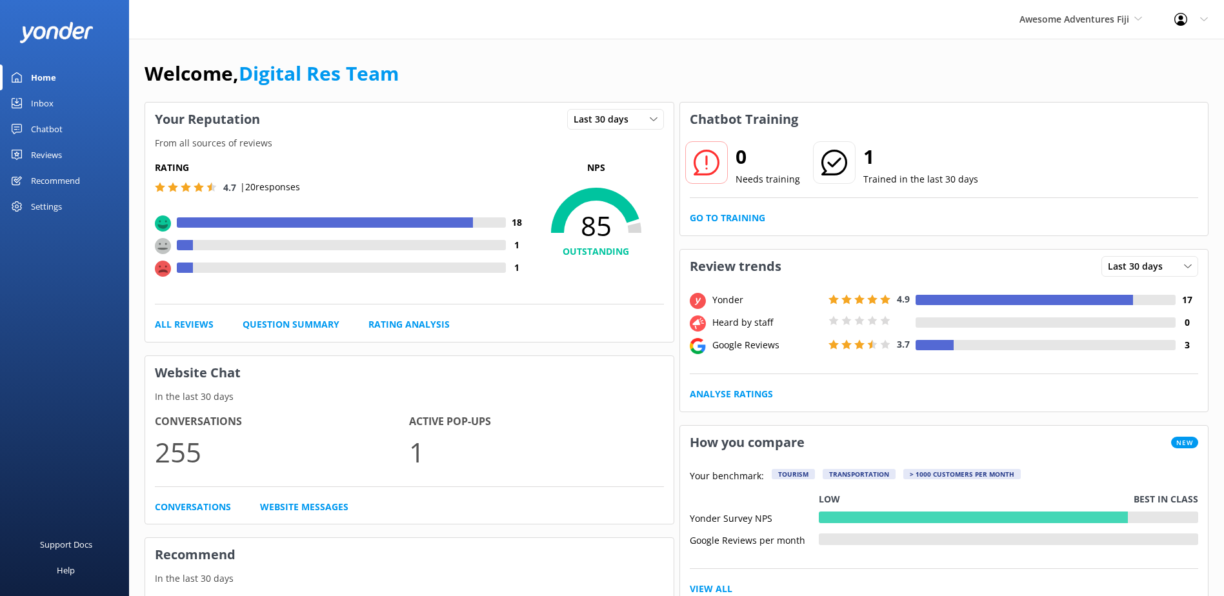
click at [53, 100] on link "Inbox" at bounding box center [64, 103] width 129 height 26
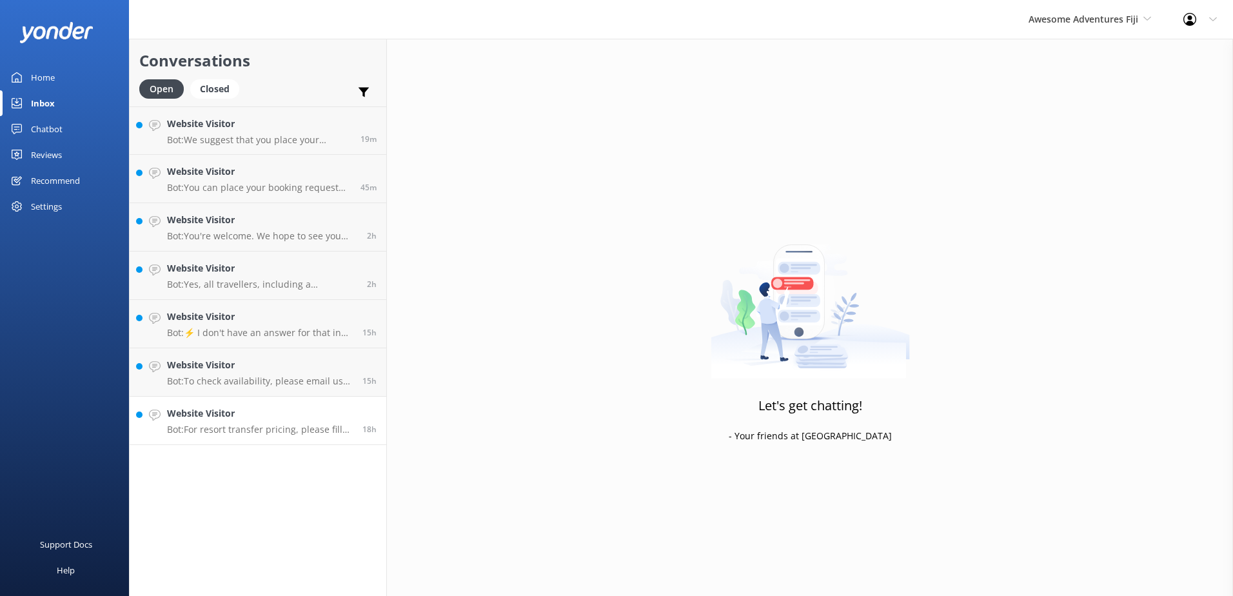
click at [357, 398] on link "Website Visitor Bot: For resort transfer pricing, please fill out your details …" at bounding box center [258, 421] width 257 height 48
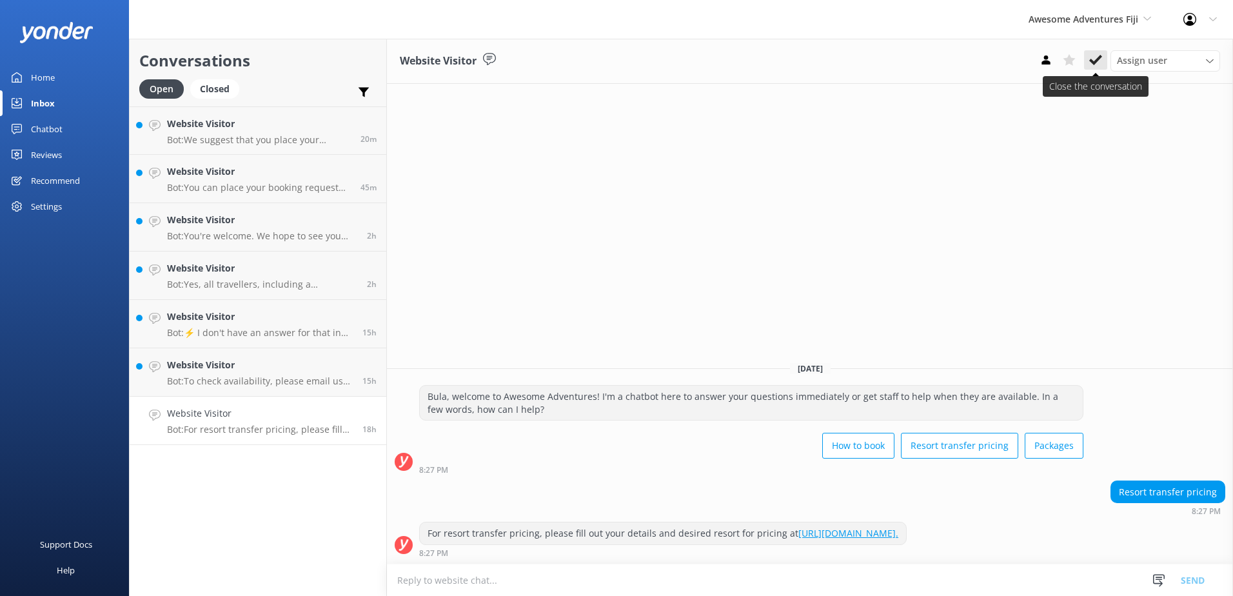
click at [1096, 60] on use at bounding box center [1096, 60] width 13 height 10
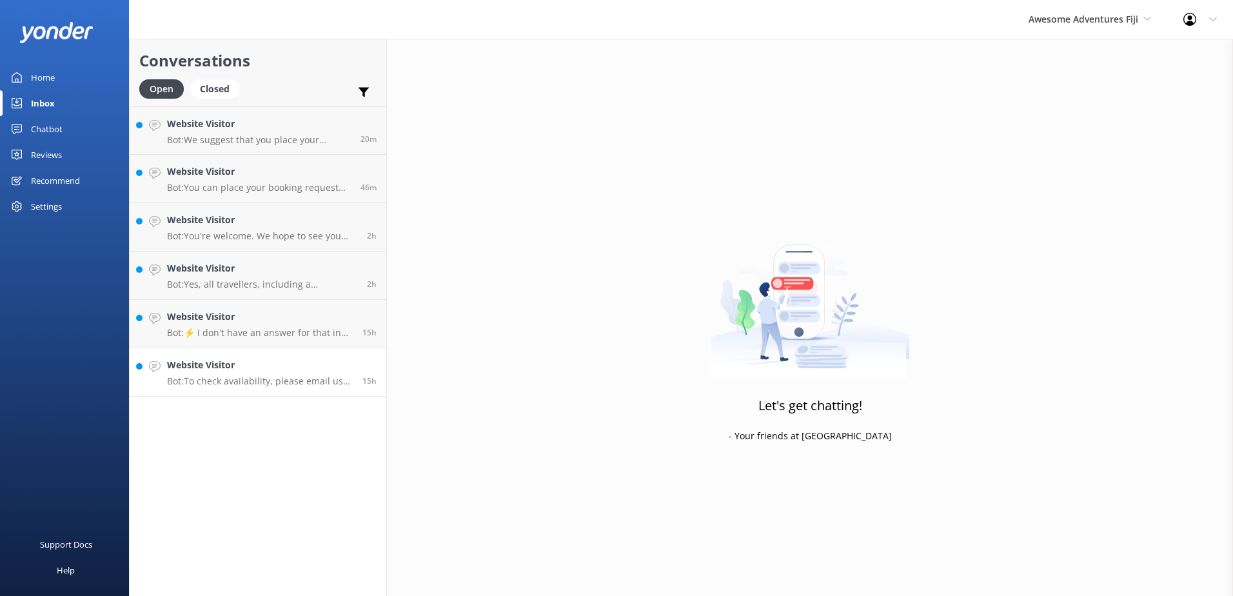
click at [319, 362] on h4 "Website Visitor" at bounding box center [260, 365] width 186 height 14
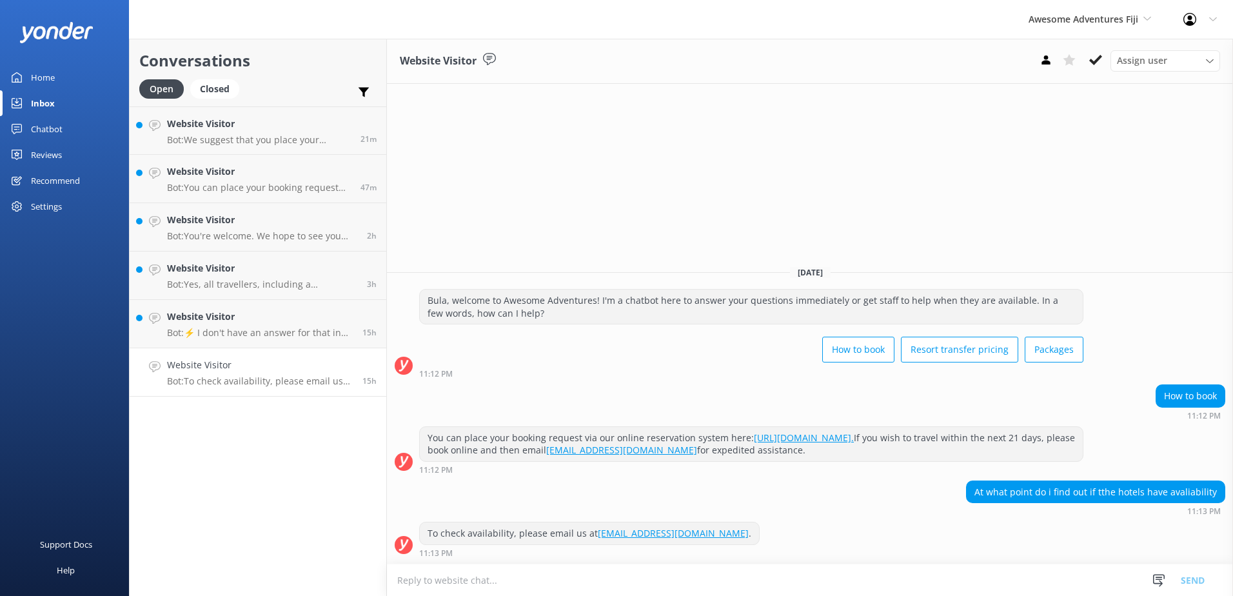
click at [593, 583] on textarea at bounding box center [810, 580] width 846 height 32
paste textarea "Bula, Thanks so much for your patience. For more information or if you'd like t…"
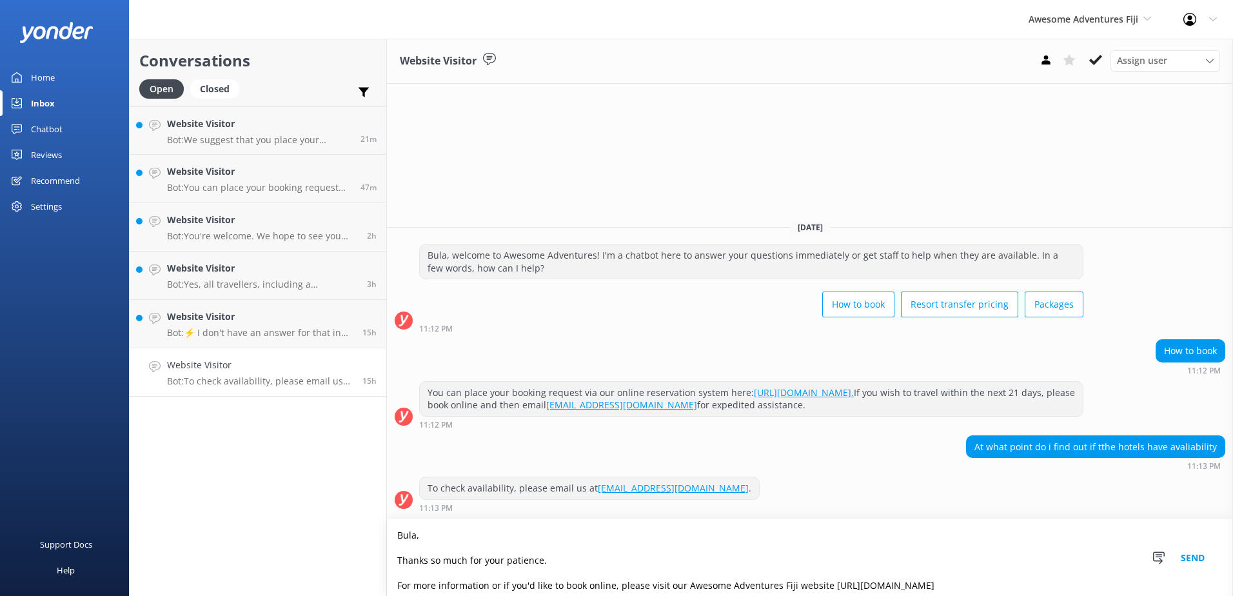
type textarea "Bula, Thanks so much for your patience. For more information or if you'd like t…"
click at [1191, 553] on button "Send" at bounding box center [1193, 557] width 48 height 77
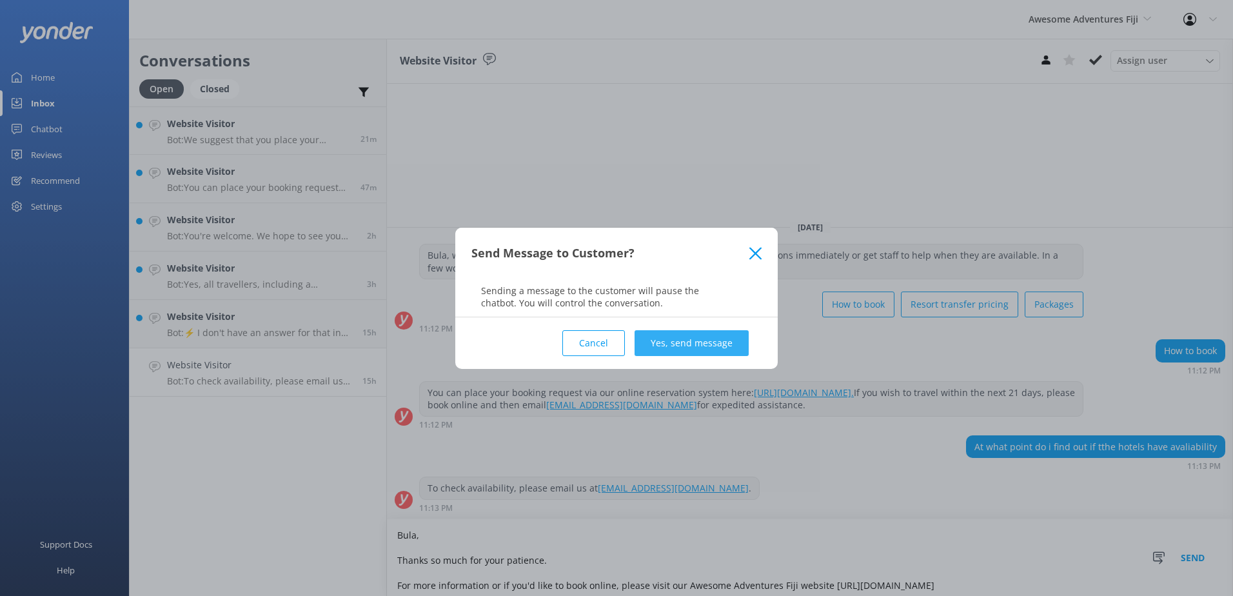
click at [675, 339] on button "Yes, send message" at bounding box center [692, 343] width 114 height 26
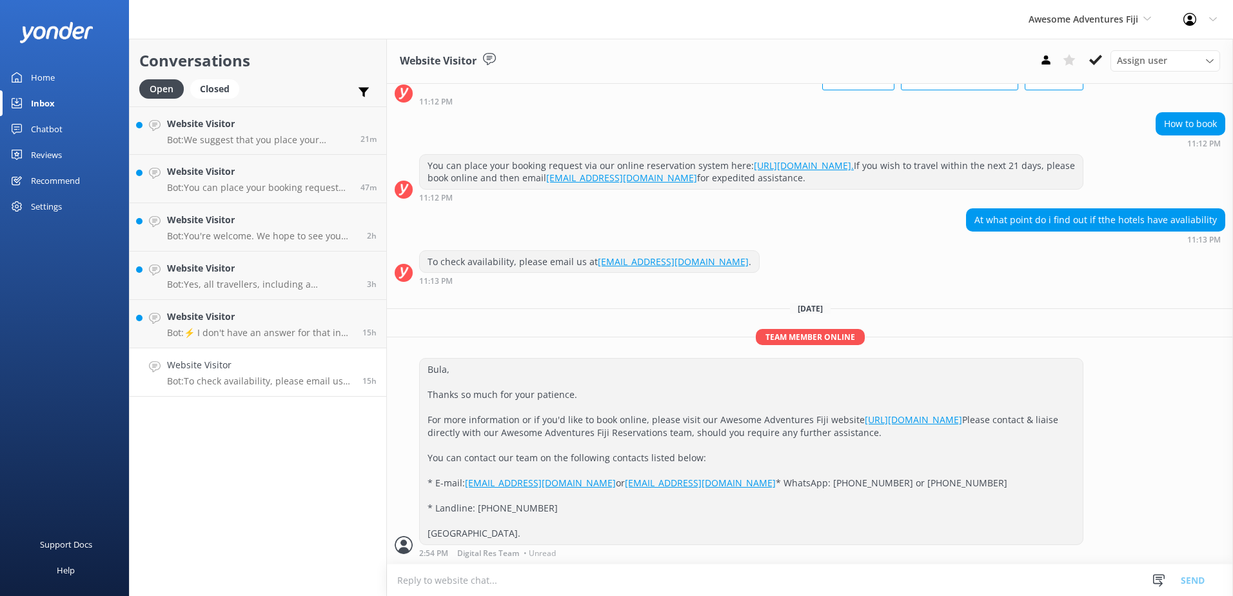
scroll to position [139, 0]
click at [1097, 57] on icon at bounding box center [1096, 60] width 13 height 13
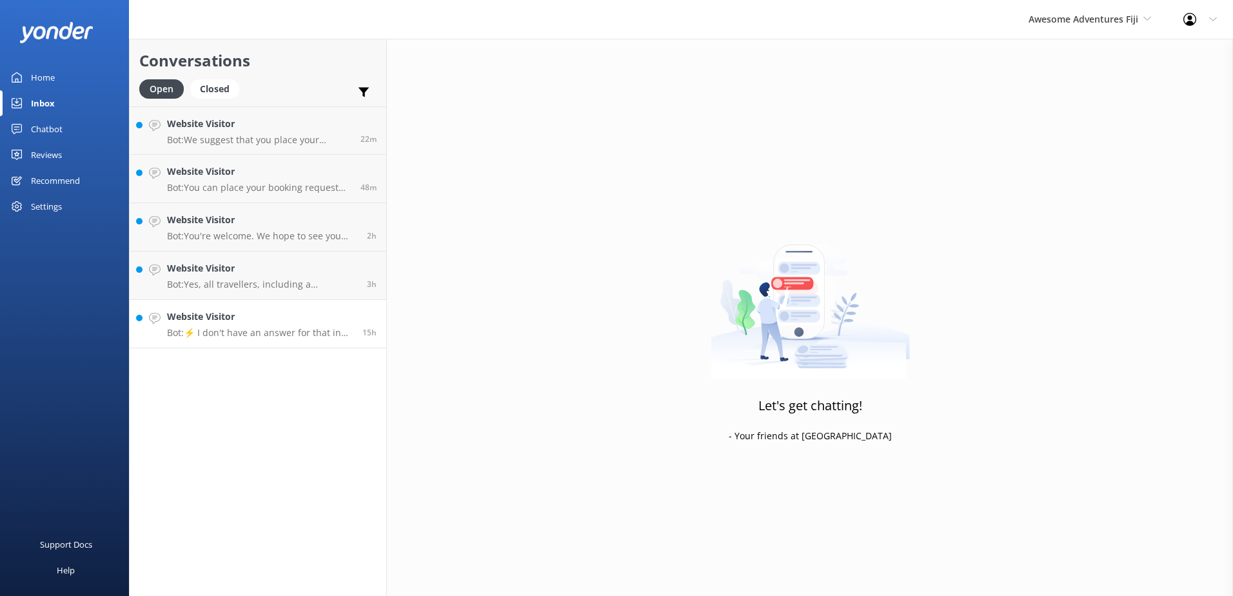
click at [299, 313] on h4 "Website Visitor" at bounding box center [260, 317] width 186 height 14
